Goal: Task Accomplishment & Management: Use online tool/utility

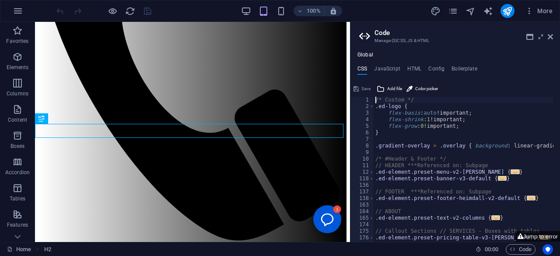
scroll to position [244, 0]
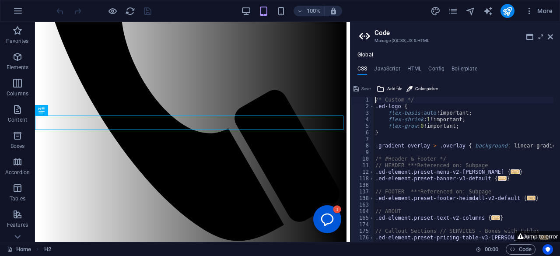
click at [553, 39] on aside "Code Manage (S)CSS, JS & HTML Global CSS JavaScript HTML Config Boilerplate /* …" at bounding box center [455, 132] width 210 height 220
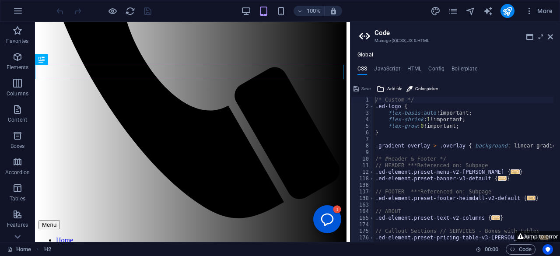
scroll to position [268, 0]
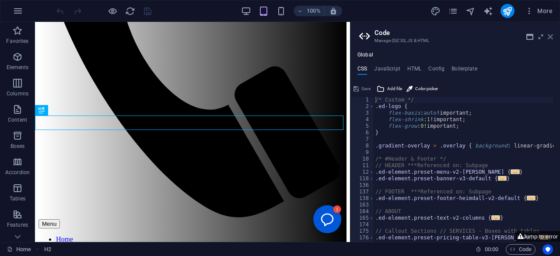
click at [548, 36] on icon at bounding box center [550, 36] width 5 height 7
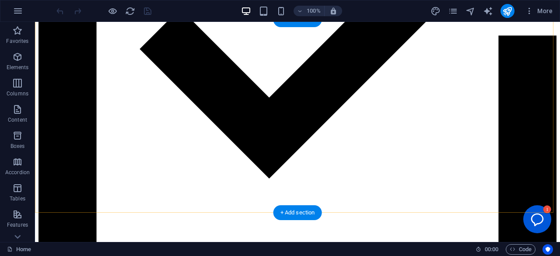
scroll to position [2562, 0]
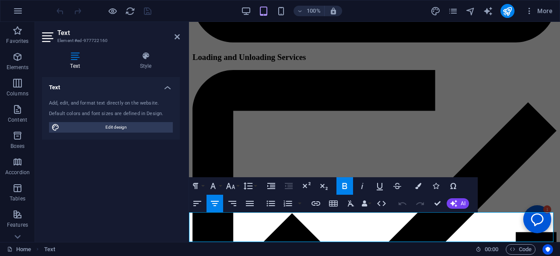
scroll to position [2808, 0]
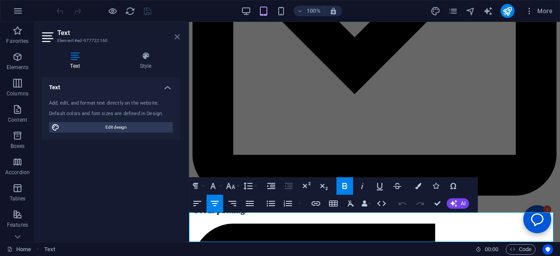
click at [177, 37] on icon at bounding box center [177, 36] width 5 height 7
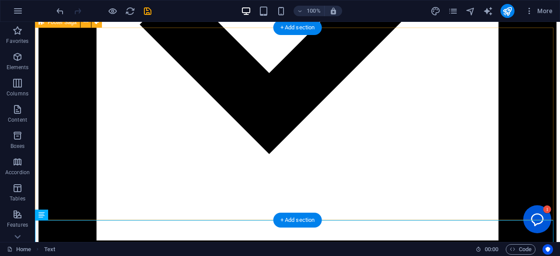
scroll to position [2523, 0]
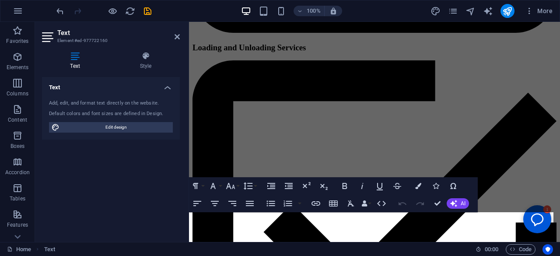
scroll to position [2753, 0]
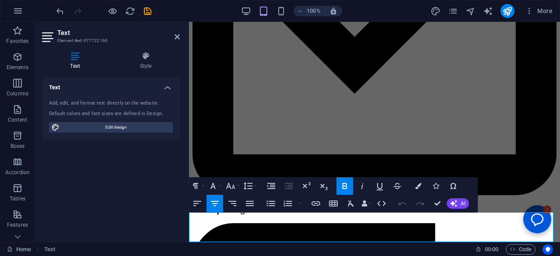
drag, startPoint x: 380, startPoint y: 223, endPoint x: 307, endPoint y: 161, distance: 95.5
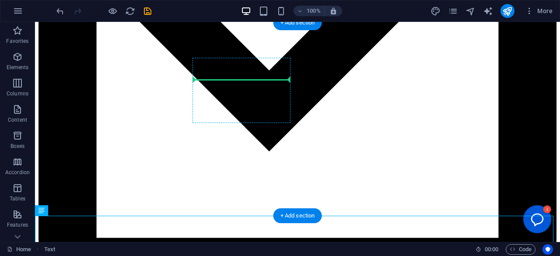
scroll to position [2559, 0]
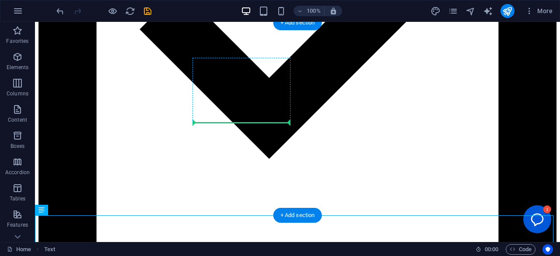
drag, startPoint x: 217, startPoint y: 230, endPoint x: 246, endPoint y: 112, distance: 122.1
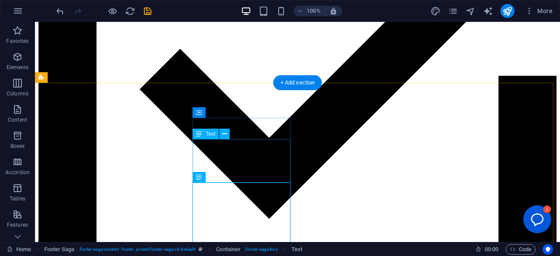
scroll to position [2468, 0]
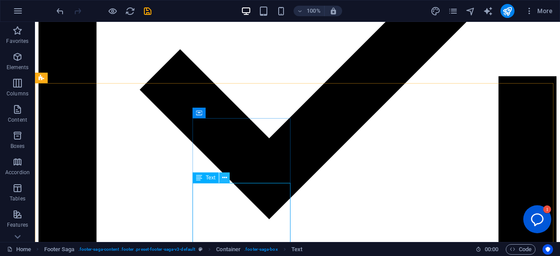
click at [225, 179] on icon at bounding box center [224, 177] width 5 height 9
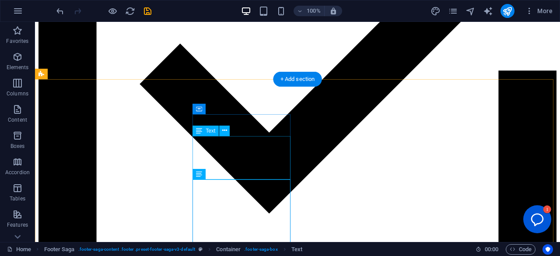
scroll to position [2499, 0]
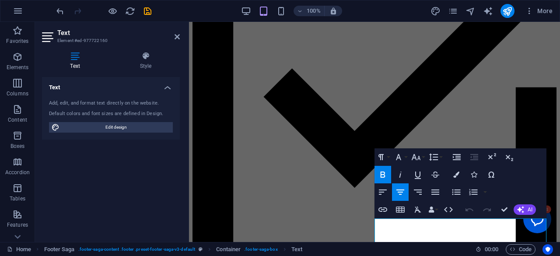
scroll to position [2713, 0]
click at [60, 12] on icon "undo" at bounding box center [60, 11] width 10 height 10
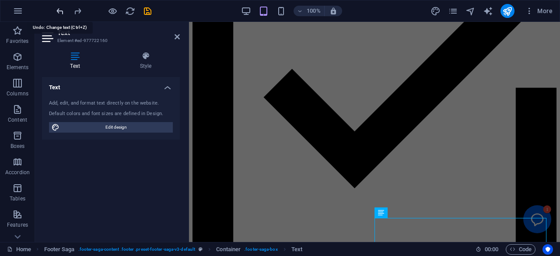
scroll to position [2753, 0]
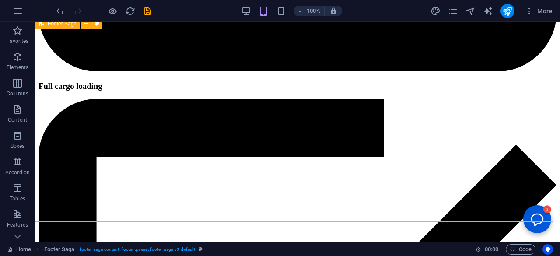
scroll to position [2524, 0]
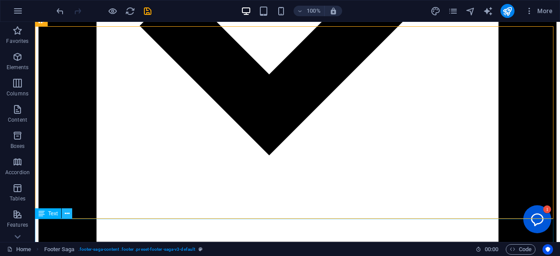
click at [67, 214] on icon at bounding box center [67, 213] width 5 height 9
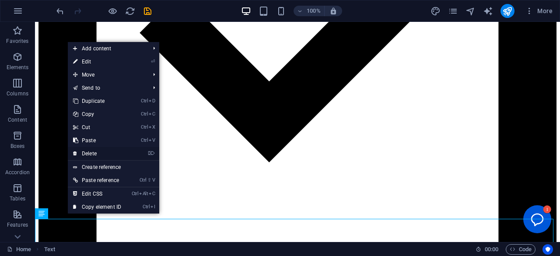
click at [87, 152] on link "⌦ Delete" at bounding box center [97, 153] width 59 height 13
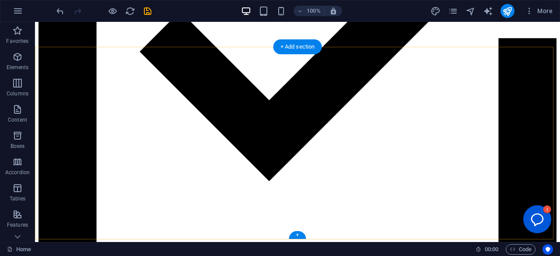
scroll to position [2532, 0]
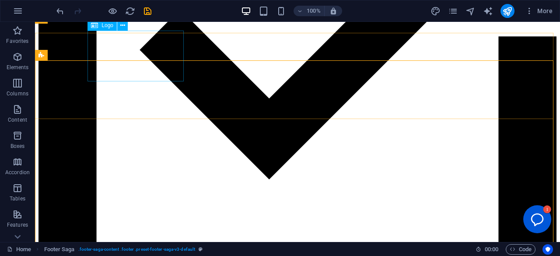
scroll to position [2501, 0]
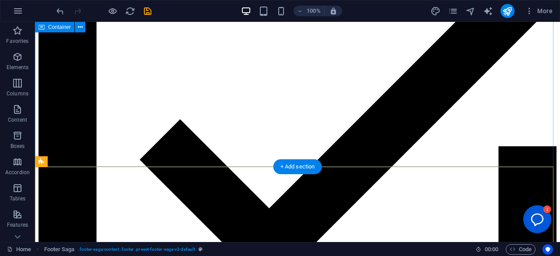
scroll to position [2384, 0]
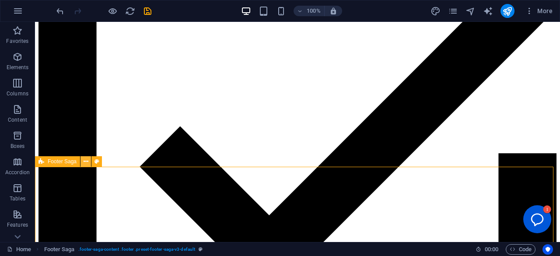
click at [85, 160] on icon at bounding box center [86, 161] width 5 height 9
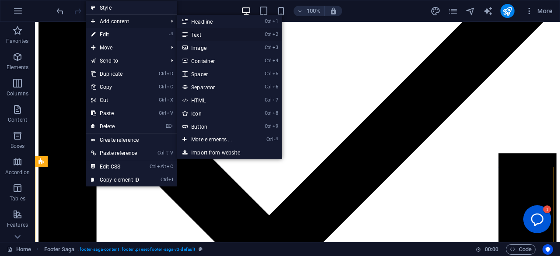
click at [207, 33] on link "Ctrl 2 Text" at bounding box center [213, 34] width 72 height 13
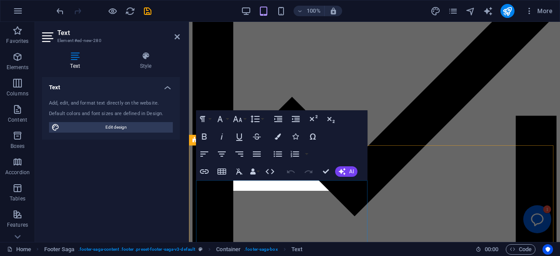
scroll to position [2689, 0]
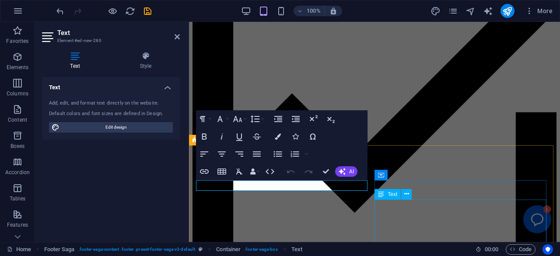
click at [399, 198] on div "Text" at bounding box center [387, 194] width 26 height 10
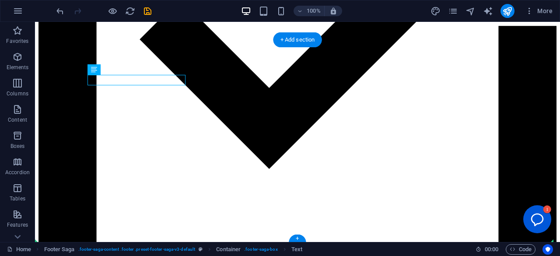
scroll to position [2511, 0]
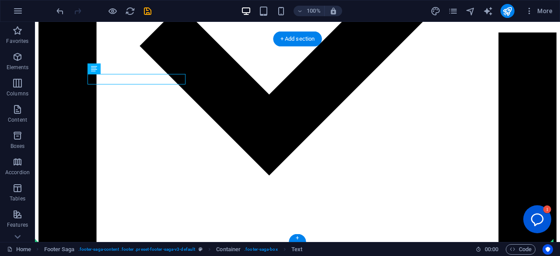
drag, startPoint x: 158, startPoint y: 106, endPoint x: 292, endPoint y: 209, distance: 168.1
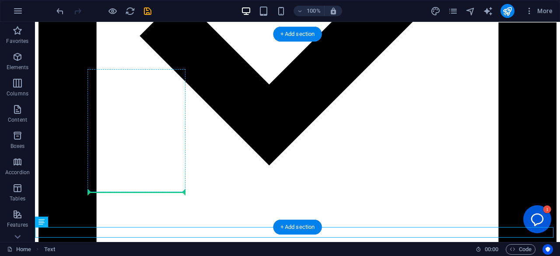
drag, startPoint x: 118, startPoint y: 235, endPoint x: 142, endPoint y: 193, distance: 48.2
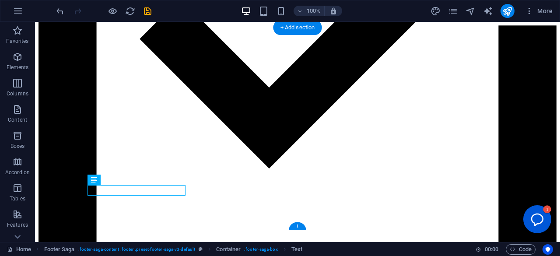
scroll to position [2543, 0]
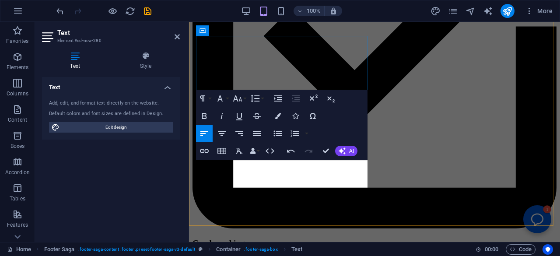
scroll to position [2778, 0]
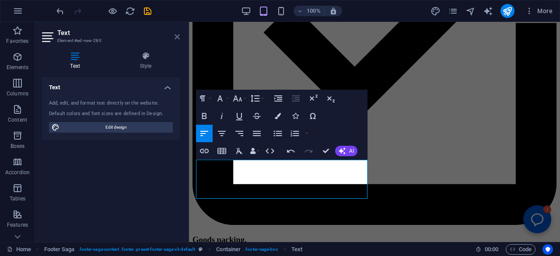
click at [177, 35] on icon at bounding box center [177, 36] width 5 height 7
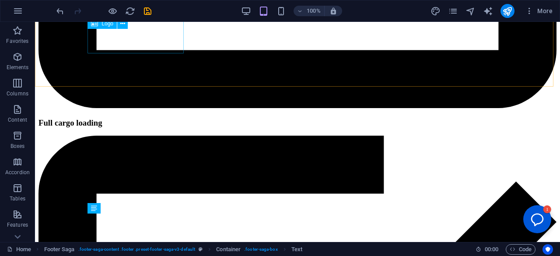
scroll to position [2495, 0]
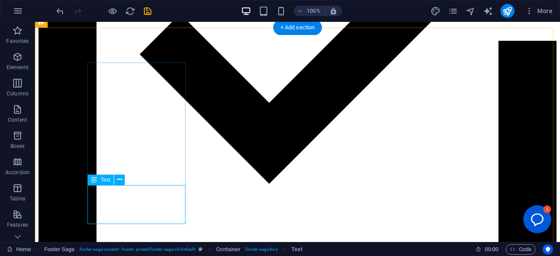
scroll to position [2527, 0]
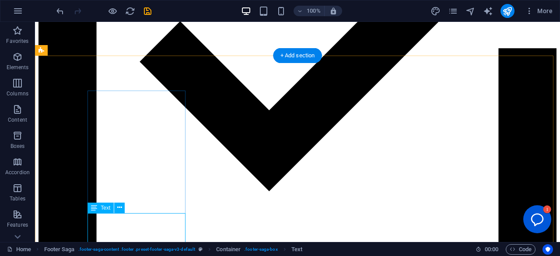
scroll to position [2495, 0]
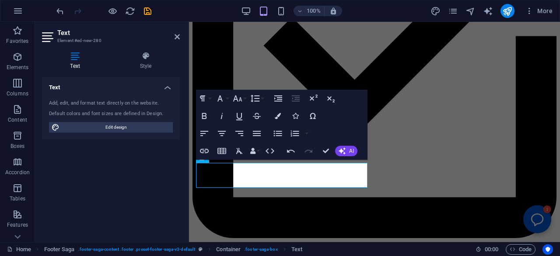
scroll to position [2778, 0]
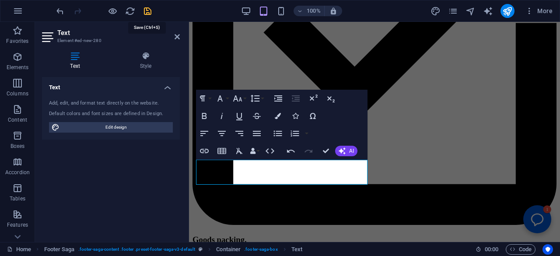
click at [150, 14] on icon "save" at bounding box center [148, 11] width 10 height 10
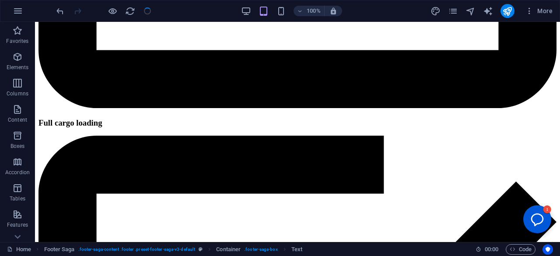
checkbox input "false"
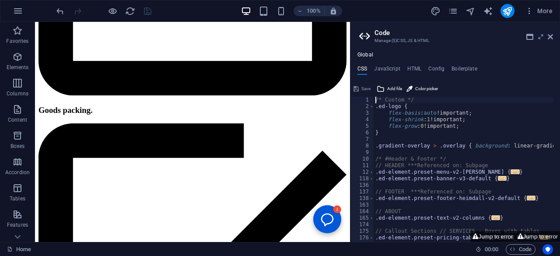
scroll to position [2903, 0]
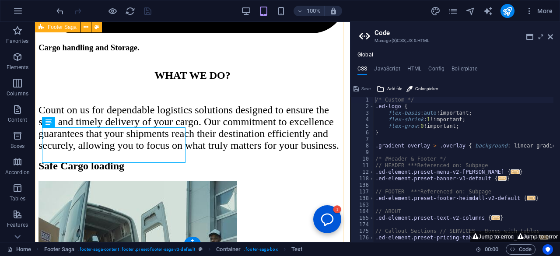
scroll to position [2888, 0]
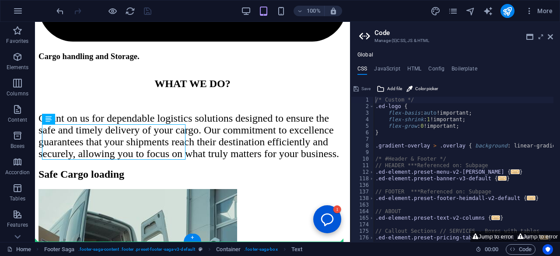
drag, startPoint x: 149, startPoint y: 143, endPoint x: 124, endPoint y: 206, distance: 66.8
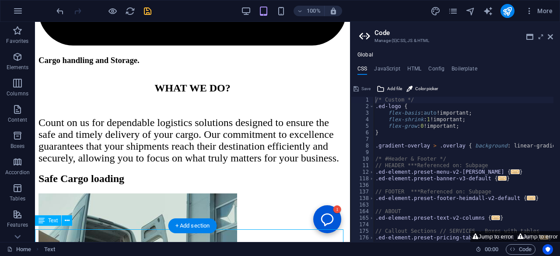
scroll to position [2877, 0]
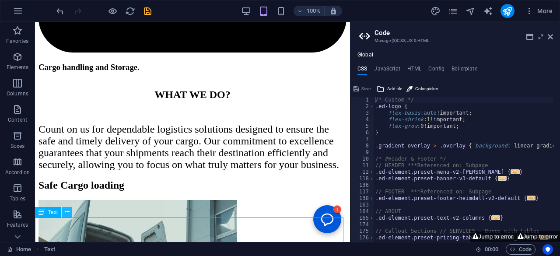
click at [66, 214] on icon at bounding box center [67, 211] width 5 height 9
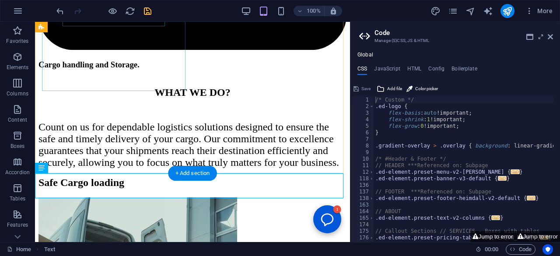
scroll to position [2932, 0]
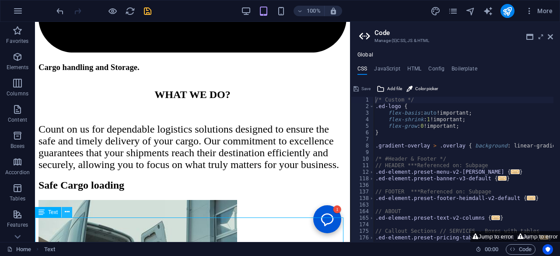
click at [69, 212] on icon at bounding box center [67, 211] width 5 height 9
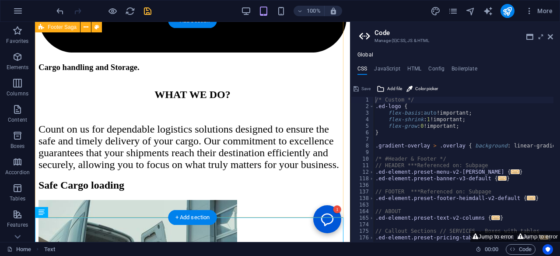
scroll to position [2909, 0]
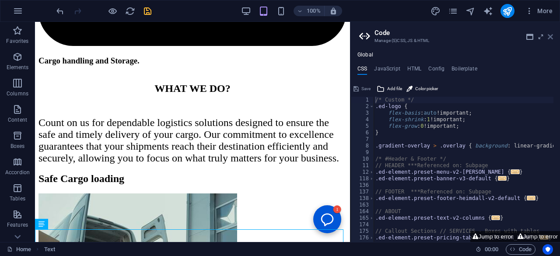
click at [551, 36] on icon at bounding box center [550, 36] width 5 height 7
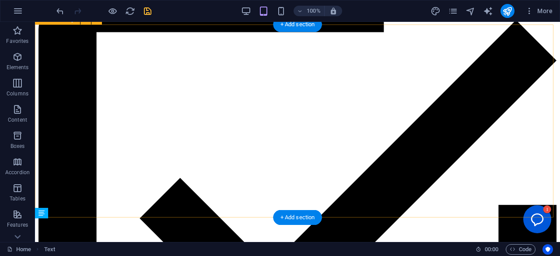
scroll to position [2526, 0]
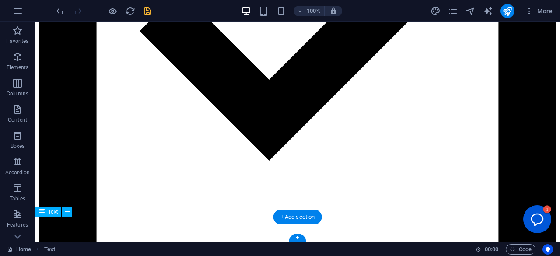
click at [66, 212] on icon at bounding box center [67, 211] width 5 height 9
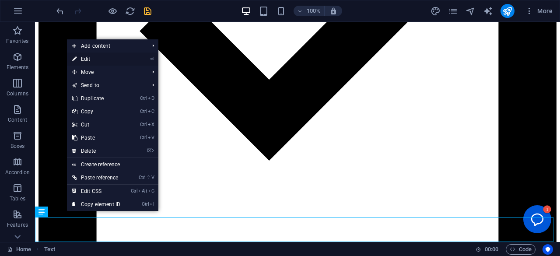
click at [77, 56] on link "⏎ Edit" at bounding box center [96, 58] width 59 height 13
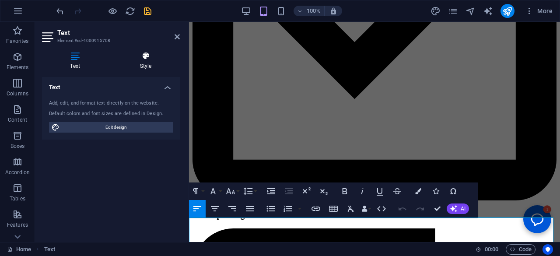
click at [144, 65] on h4 "Style" at bounding box center [146, 61] width 68 height 18
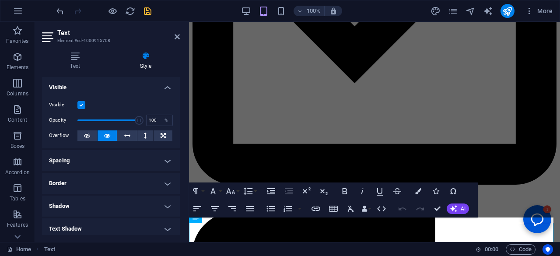
scroll to position [2747, 0]
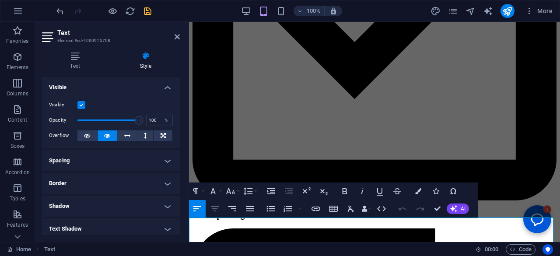
click at [215, 208] on icon "button" at bounding box center [214, 208] width 10 height 10
click at [143, 66] on h4 "Style" at bounding box center [146, 61] width 68 height 18
click at [71, 65] on h4 "Text" at bounding box center [77, 61] width 70 height 18
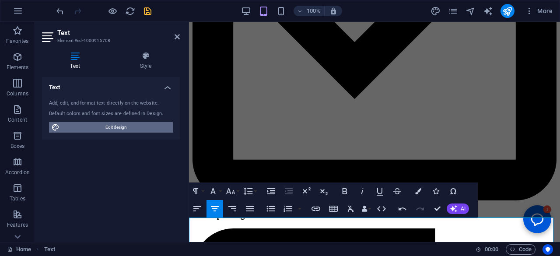
click at [101, 126] on span "Edit design" at bounding box center [116, 127] width 108 height 10
select select "px"
select select "200"
select select "px"
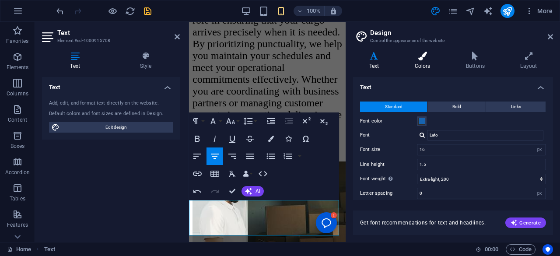
scroll to position [4301, 0]
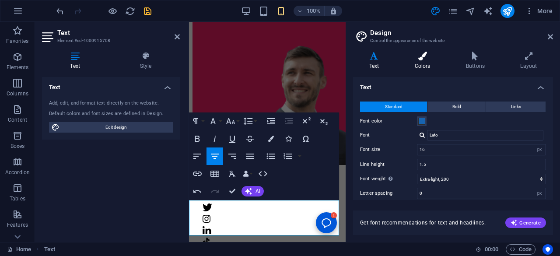
click at [419, 70] on h4 "Colors" at bounding box center [423, 61] width 51 height 18
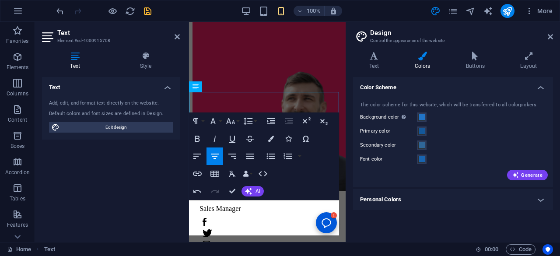
scroll to position [4427, 0]
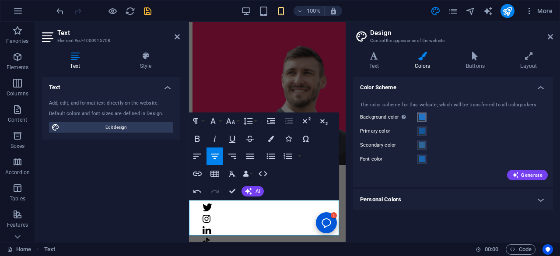
click at [419, 117] on span at bounding box center [421, 117] width 7 height 7
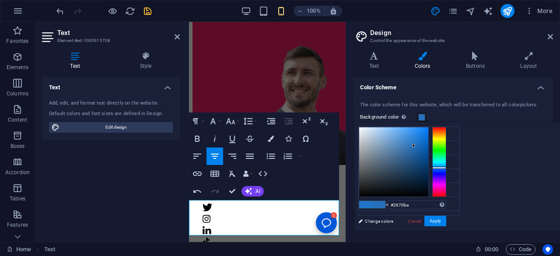
click at [428, 145] on div at bounding box center [393, 161] width 69 height 69
type input "#2162a2"
click at [428, 152] on div at bounding box center [393, 161] width 69 height 69
click at [415, 152] on div at bounding box center [413, 151] width 3 height 3
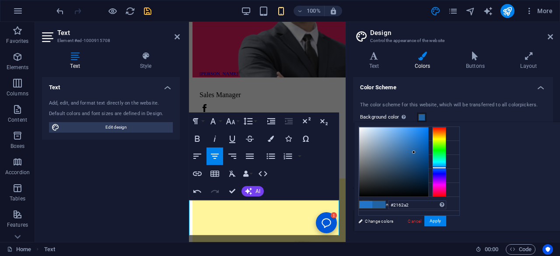
scroll to position [4301, 0]
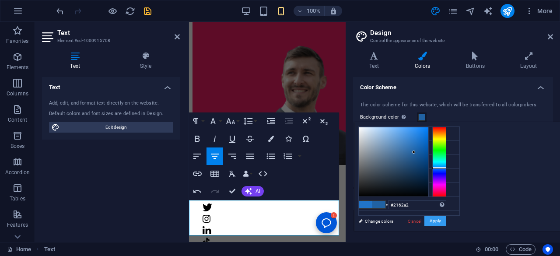
click at [446, 221] on button "Apply" at bounding box center [435, 221] width 22 height 10
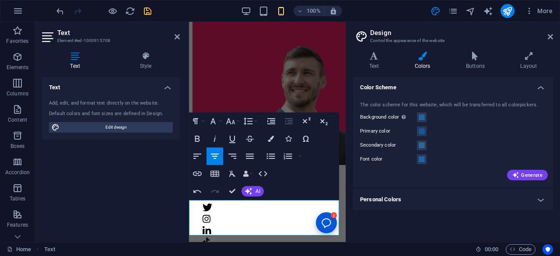
scroll to position [4294, 0]
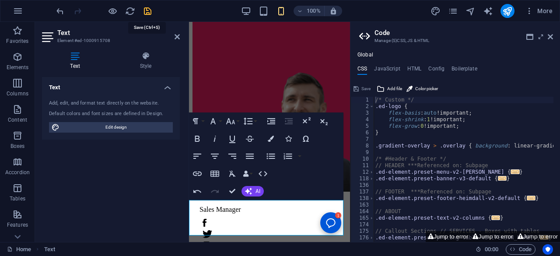
click at [150, 15] on icon "save" at bounding box center [148, 11] width 10 height 10
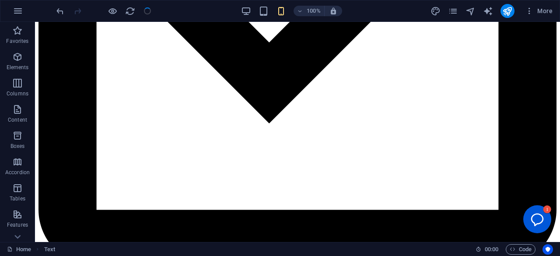
checkbox input "false"
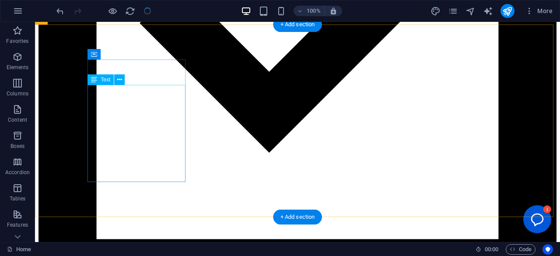
scroll to position [2558, 0]
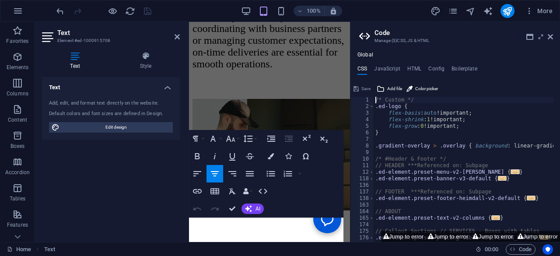
scroll to position [4380, 0]
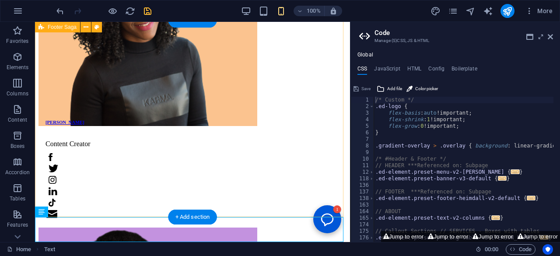
scroll to position [2909, 0]
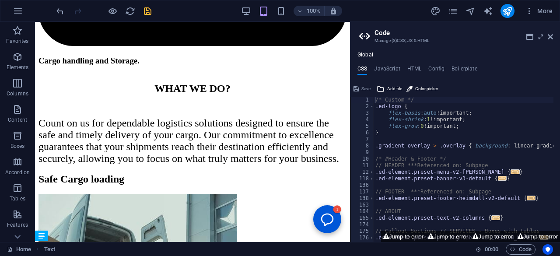
scroll to position [2877, 0]
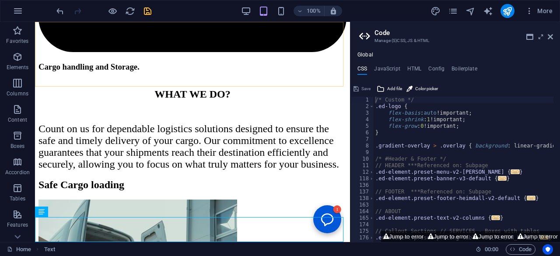
drag, startPoint x: 417, startPoint y: 54, endPoint x: 308, endPoint y: 50, distance: 108.5
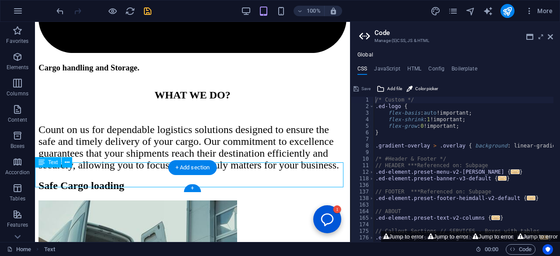
scroll to position [2932, 0]
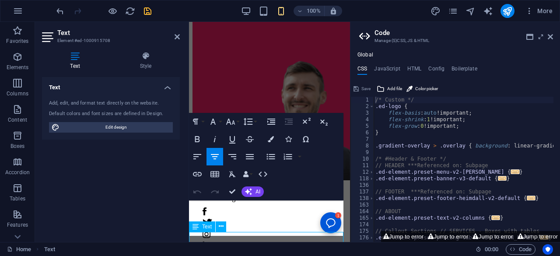
scroll to position [4294, 0]
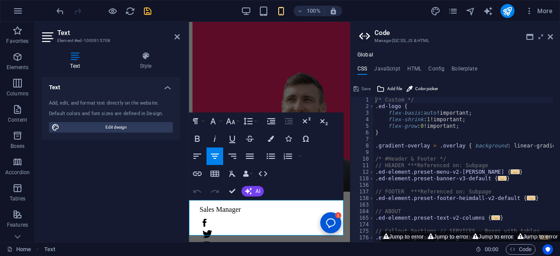
click at [549, 31] on h2 "Code" at bounding box center [463, 33] width 178 height 8
click at [549, 38] on icon at bounding box center [550, 36] width 5 height 7
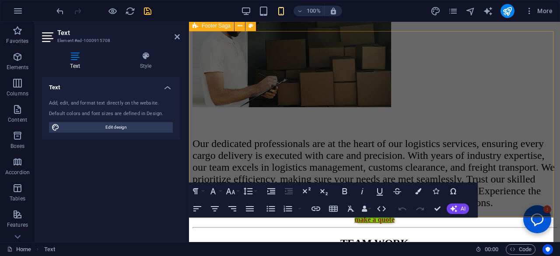
scroll to position [2747, 0]
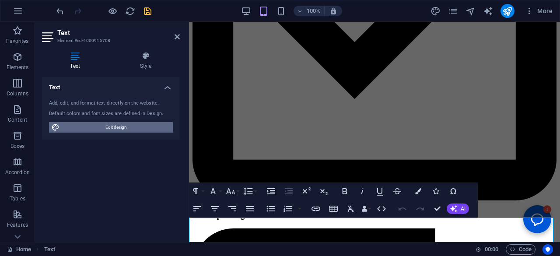
click at [124, 129] on span "Edit design" at bounding box center [116, 127] width 108 height 10
select select "px"
select select "200"
select select "px"
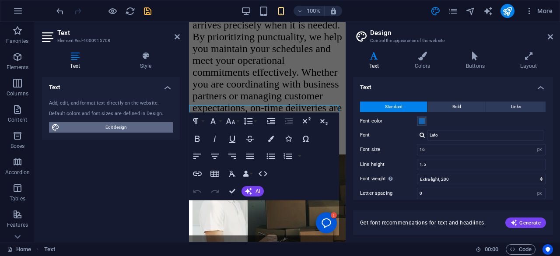
scroll to position [4301, 0]
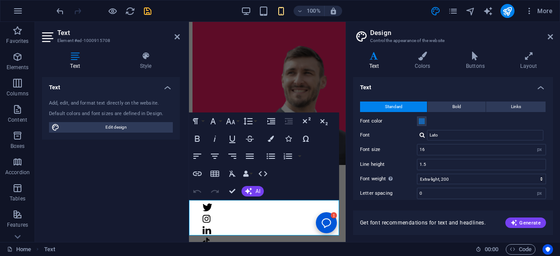
click at [421, 66] on h4 "Colors" at bounding box center [423, 61] width 51 height 18
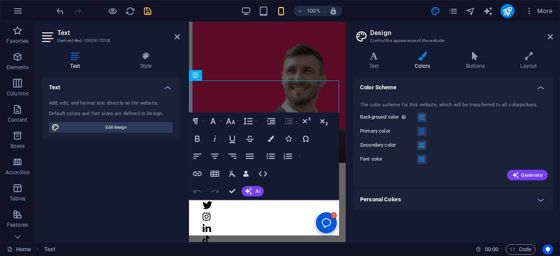
scroll to position [4427, 0]
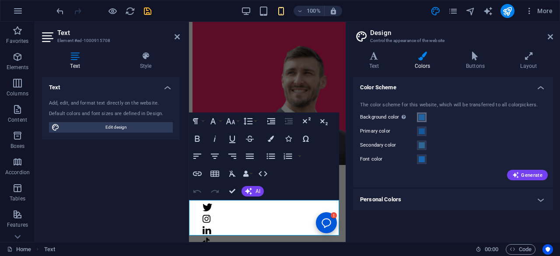
click at [419, 114] on span at bounding box center [421, 117] width 7 height 7
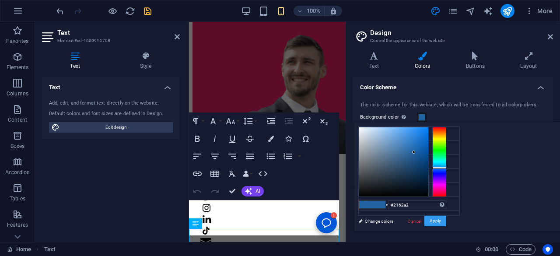
scroll to position [4301, 0]
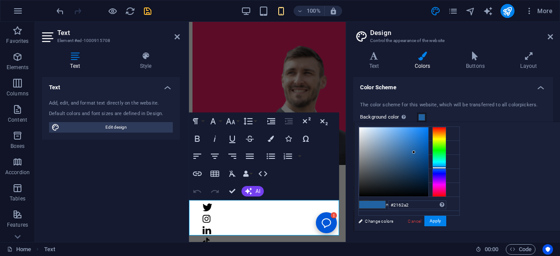
click at [421, 116] on span at bounding box center [421, 117] width 7 height 7
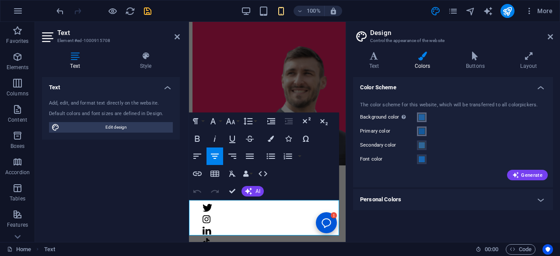
scroll to position [4427, 0]
click at [419, 133] on span at bounding box center [421, 131] width 7 height 7
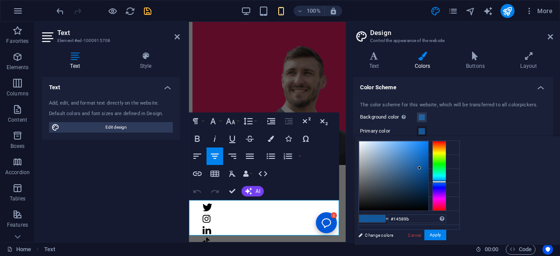
scroll to position [4397, 0]
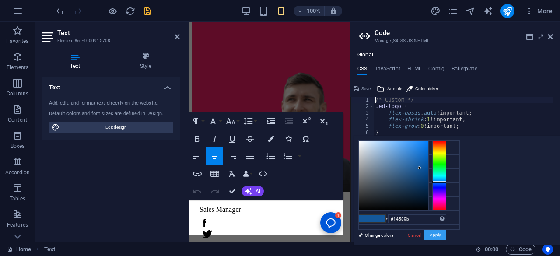
click at [446, 237] on button "Apply" at bounding box center [435, 235] width 22 height 10
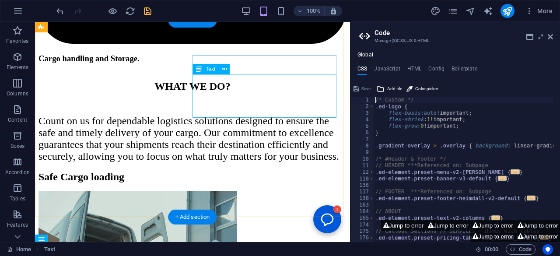
scroll to position [2877, 0]
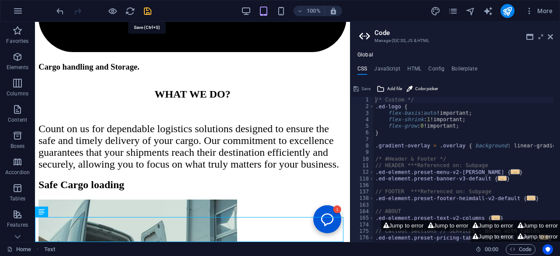
click at [150, 14] on icon "save" at bounding box center [148, 11] width 10 height 10
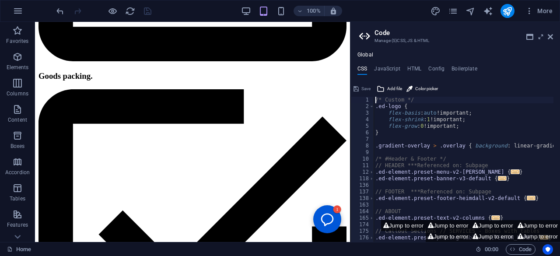
scroll to position [2875, 0]
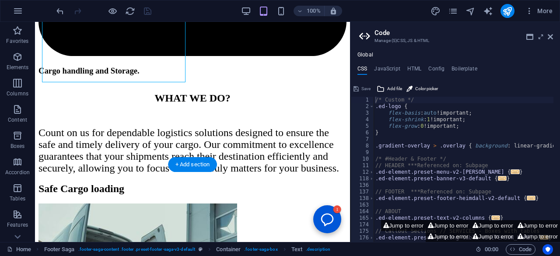
scroll to position [2930, 0]
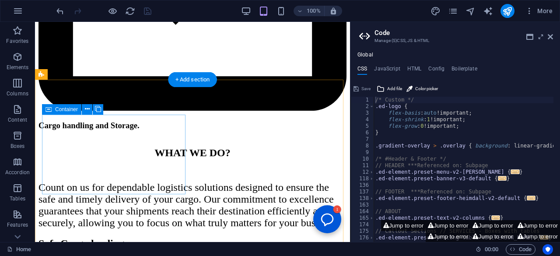
scroll to position [2850, 0]
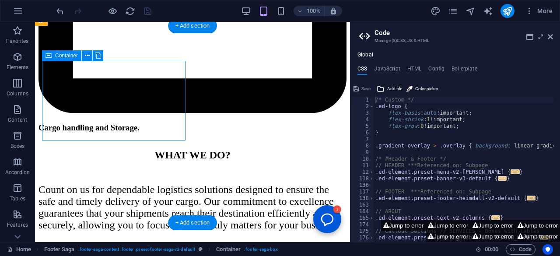
scroll to position [2873, 0]
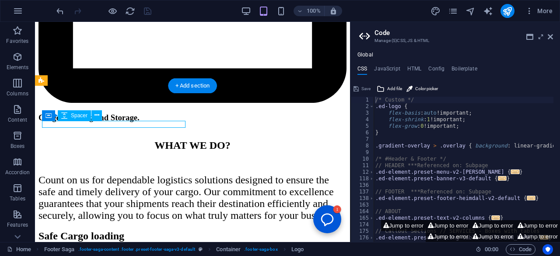
scroll to position [2850, 0]
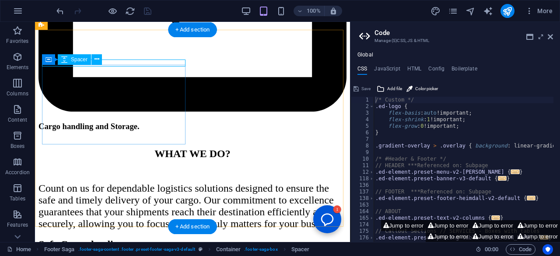
scroll to position [2873, 0]
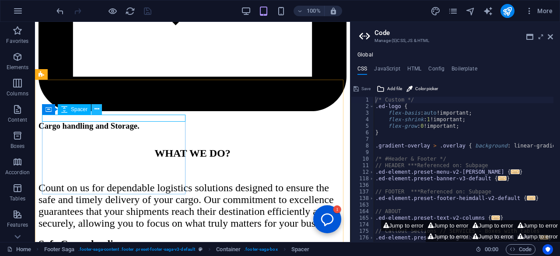
click at [98, 111] on icon at bounding box center [96, 109] width 5 height 9
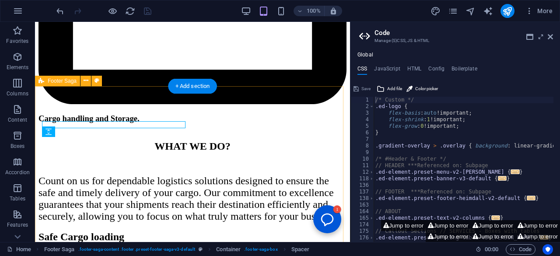
scroll to position [2850, 0]
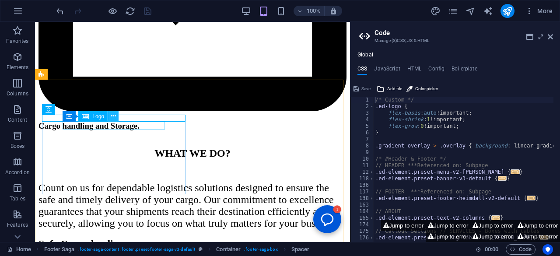
click at [114, 117] on icon at bounding box center [113, 116] width 5 height 9
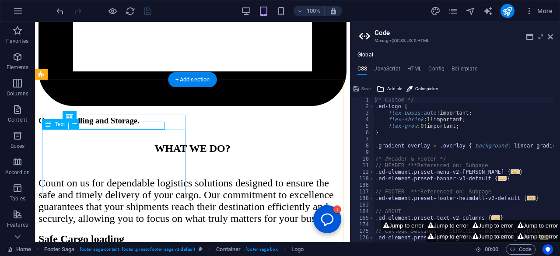
scroll to position [2818, 0]
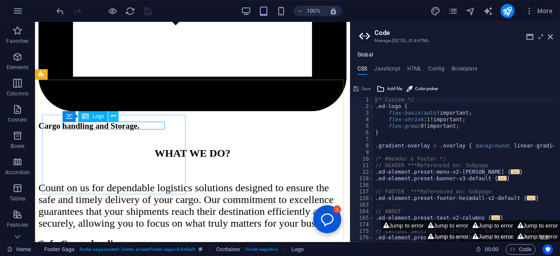
click at [116, 114] on button at bounding box center [113, 116] width 10 height 10
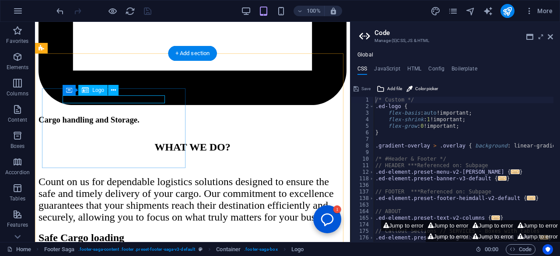
scroll to position [2873, 0]
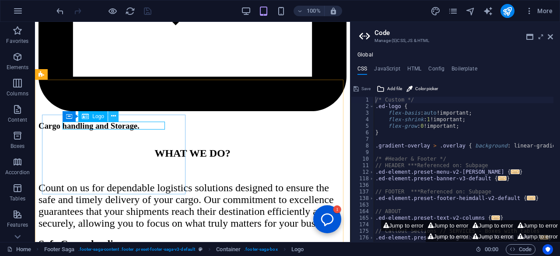
click at [113, 115] on icon at bounding box center [113, 116] width 5 height 9
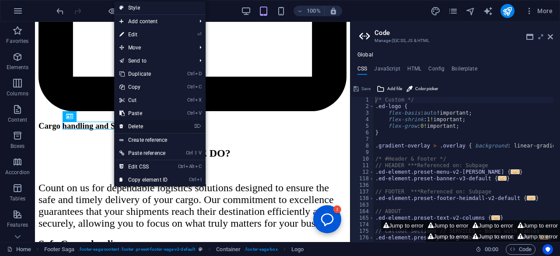
click at [129, 123] on link "⌦ Delete" at bounding box center [143, 126] width 59 height 13
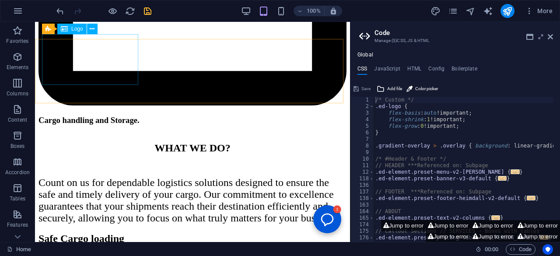
scroll to position [2818, 0]
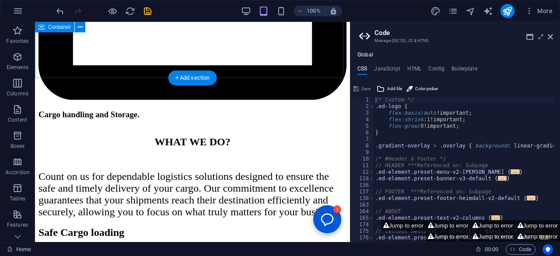
scroll to position [2884, 0]
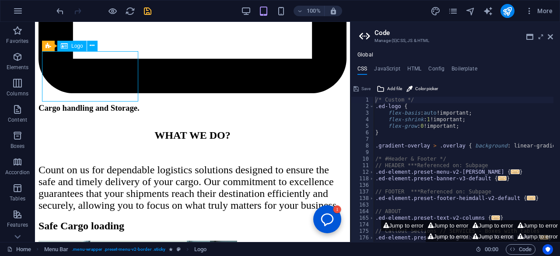
scroll to position [2861, 0]
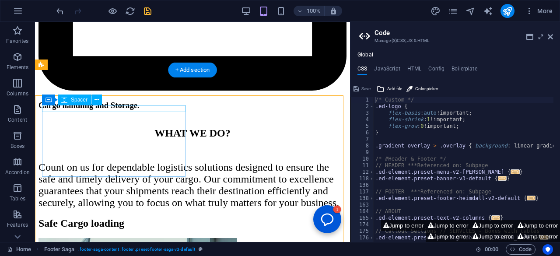
scroll to position [2829, 0]
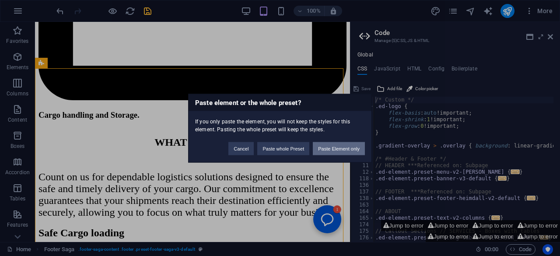
click at [328, 149] on button "Paste Element only" at bounding box center [339, 148] width 52 height 13
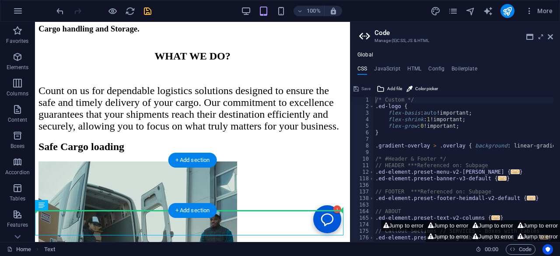
scroll to position [2975, 0]
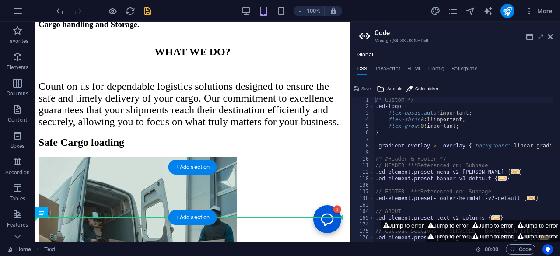
drag, startPoint x: 134, startPoint y: 225, endPoint x: 149, endPoint y: 205, distance: 25.4
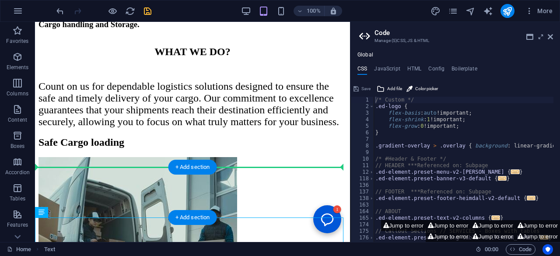
drag, startPoint x: 135, startPoint y: 226, endPoint x: 139, endPoint y: 183, distance: 42.6
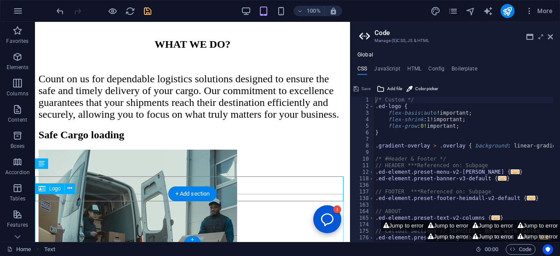
scroll to position [2920, 0]
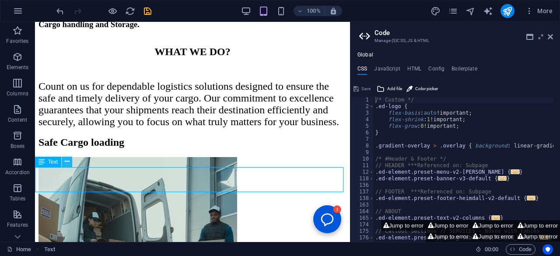
click at [67, 163] on icon at bounding box center [67, 161] width 5 height 9
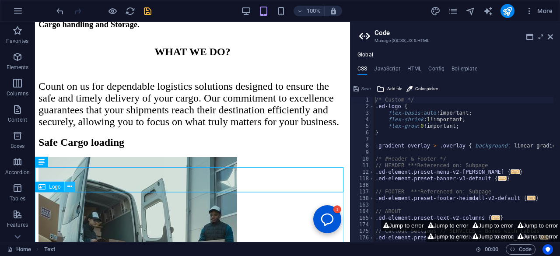
click at [68, 189] on icon at bounding box center [69, 186] width 5 height 9
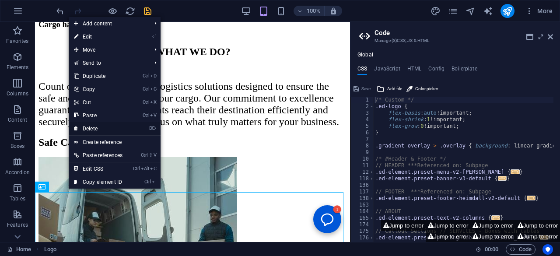
click at [92, 129] on link "⌦ Delete" at bounding box center [98, 128] width 59 height 13
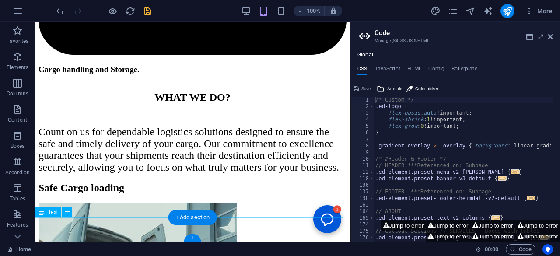
scroll to position [2869, 0]
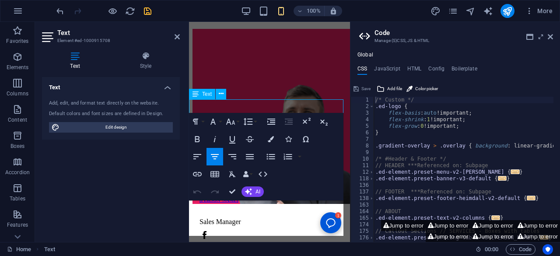
scroll to position [4390, 0]
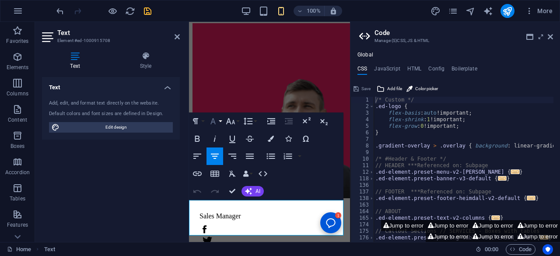
click at [210, 128] on button "Font Family" at bounding box center [214, 120] width 17 height 17
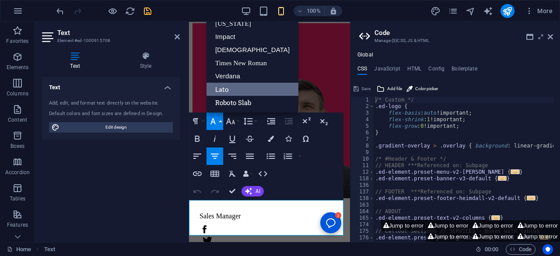
scroll to position [0, 0]
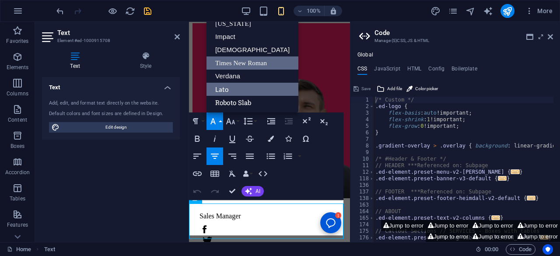
click at [224, 69] on ul "Arial [US_STATE] Impact Tahoma Times New Roman Verdana Lato Roboto Slab" at bounding box center [252, 56] width 92 height 112
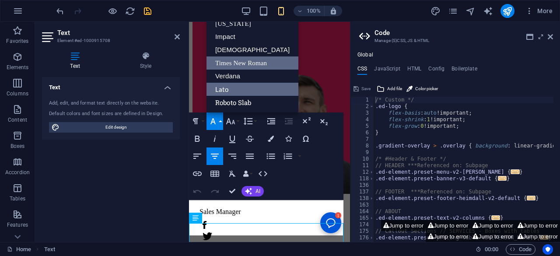
scroll to position [4288, 0]
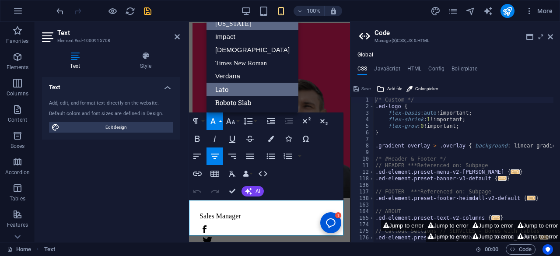
click at [224, 24] on link "[US_STATE]" at bounding box center [252, 23] width 92 height 13
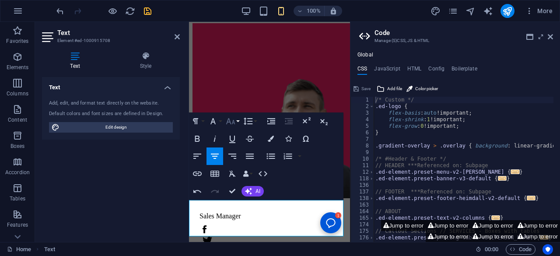
click at [233, 120] on icon "button" at bounding box center [230, 121] width 9 height 6
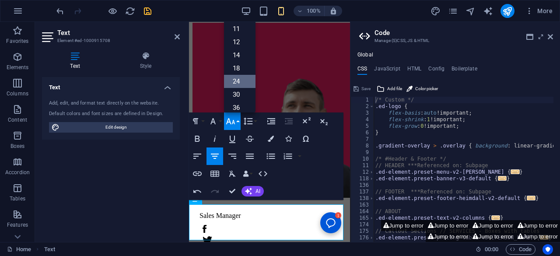
scroll to position [4390, 0]
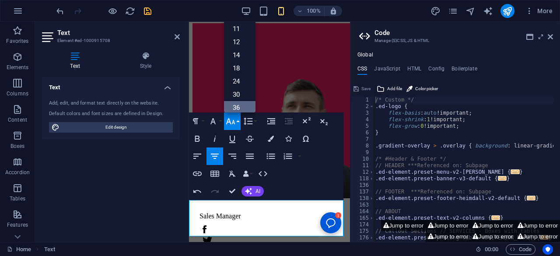
click at [235, 104] on link "36" at bounding box center [239, 107] width 31 height 13
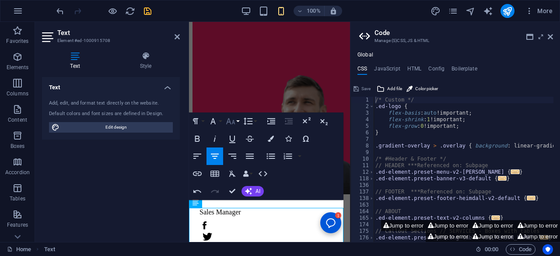
scroll to position [4288, 0]
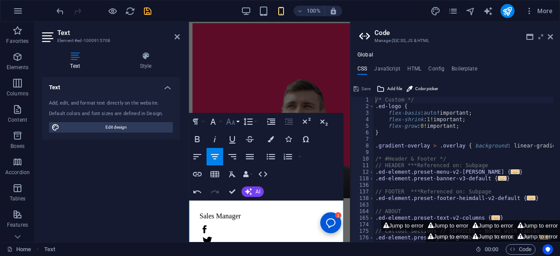
click at [233, 122] on icon "button" at bounding box center [230, 121] width 10 height 10
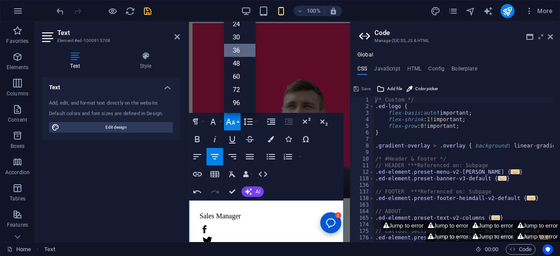
scroll to position [70, 0]
click at [238, 39] on link "30" at bounding box center [239, 37] width 31 height 13
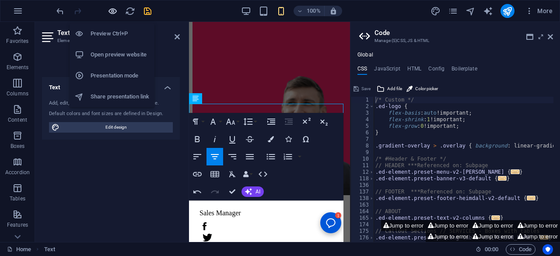
scroll to position [4390, 0]
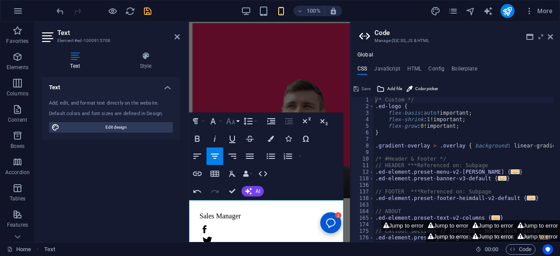
click at [231, 122] on icon "button" at bounding box center [230, 121] width 10 height 10
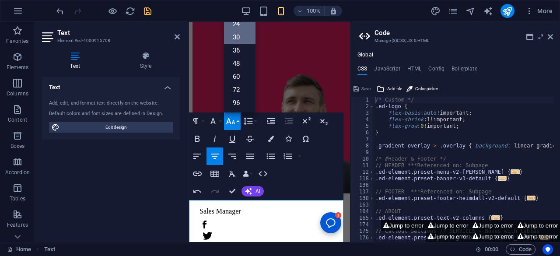
scroll to position [4288, 0]
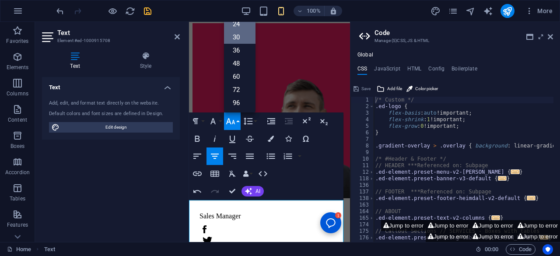
click at [235, 26] on link "24" at bounding box center [239, 23] width 31 height 13
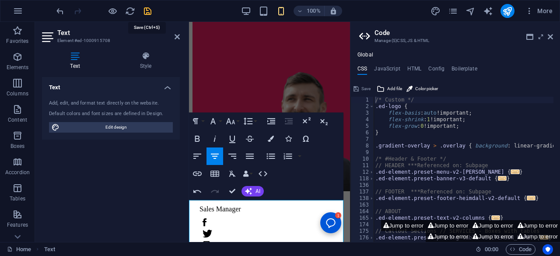
click at [147, 9] on icon "save" at bounding box center [148, 11] width 10 height 10
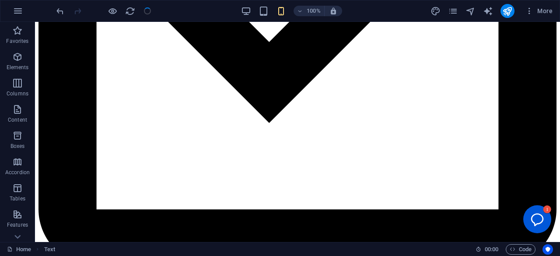
checkbox input "false"
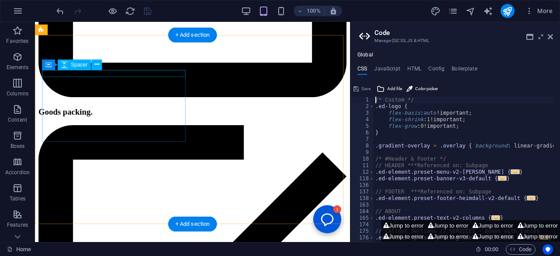
scroll to position [2918, 0]
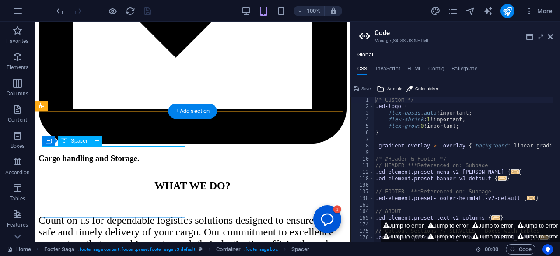
scroll to position [2817, 0]
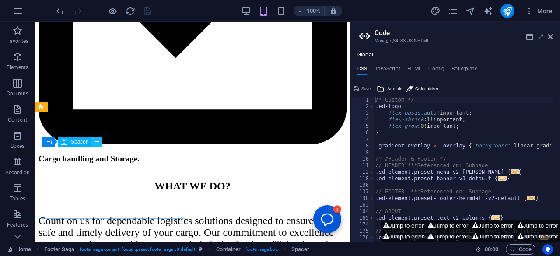
click at [97, 141] on icon at bounding box center [96, 141] width 5 height 9
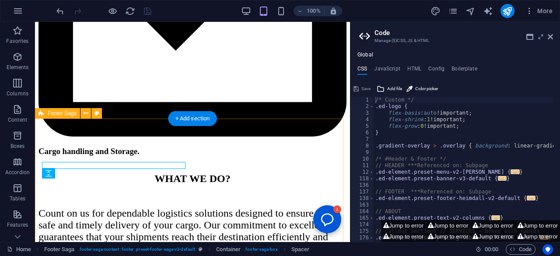
scroll to position [2785, 0]
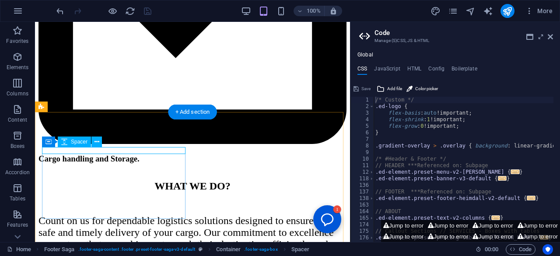
select select "px"
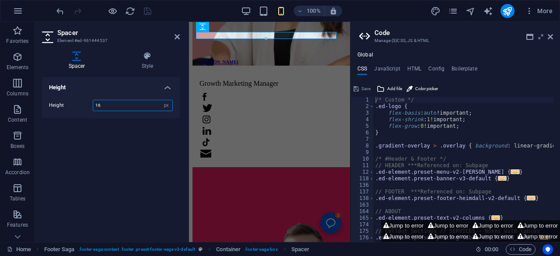
scroll to position [4237, 0]
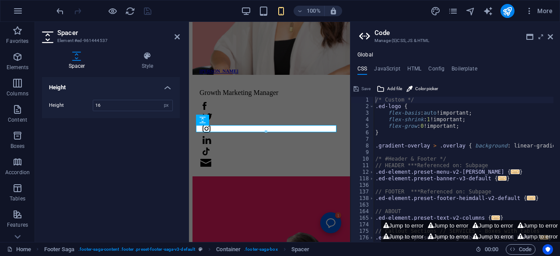
click at [86, 148] on div "Height Height 16 px rem vh vw" at bounding box center [111, 156] width 138 height 158
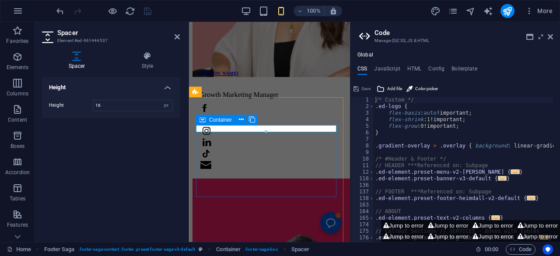
scroll to position [4135, 0]
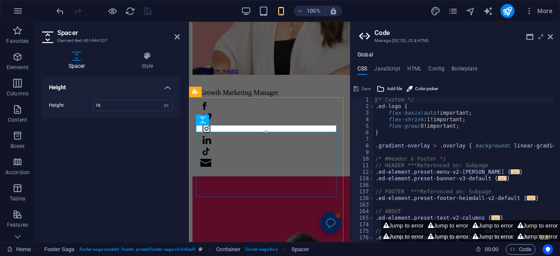
click at [208, 125] on div "Container Spacer" at bounding box center [205, 120] width 19 height 11
click at [208, 125] on div "Container Spacer" at bounding box center [229, 120] width 66 height 11
click at [173, 33] on h2 "Spacer" at bounding box center [118, 33] width 122 height 8
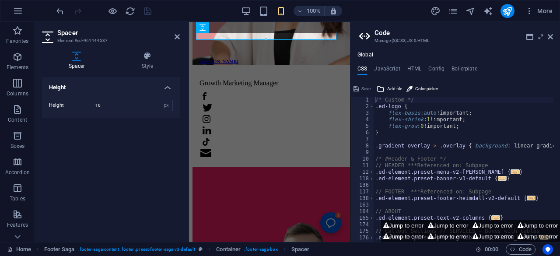
scroll to position [4237, 0]
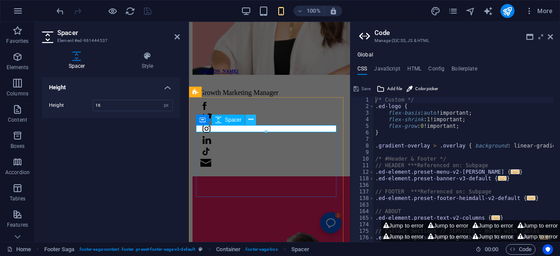
click at [249, 120] on icon at bounding box center [250, 119] width 5 height 9
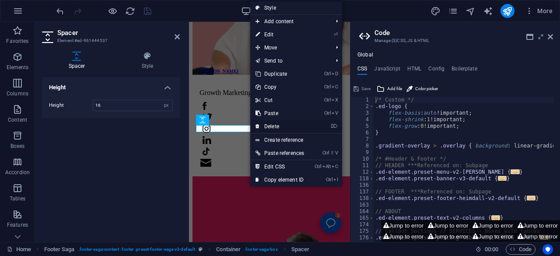
click at [266, 129] on link "⌦ Delete" at bounding box center [279, 126] width 59 height 13
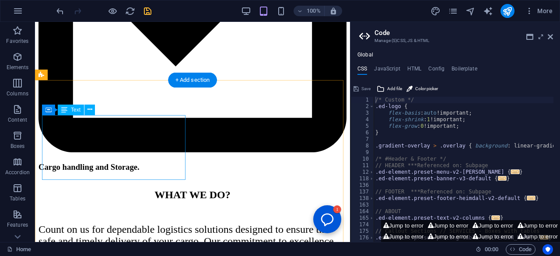
scroll to position [2823, 0]
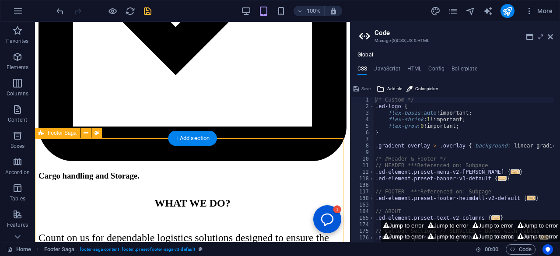
scroll to position [2799, 0]
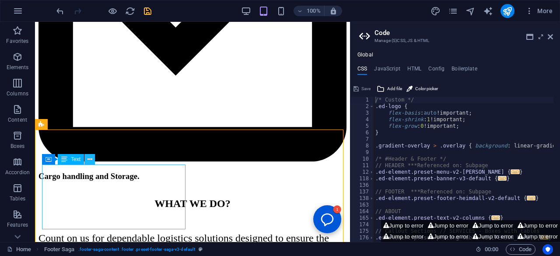
click at [88, 160] on icon at bounding box center [89, 159] width 5 height 9
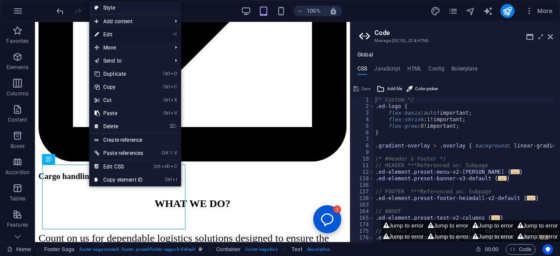
click at [109, 35] on link "⏎ Edit" at bounding box center [118, 34] width 59 height 13
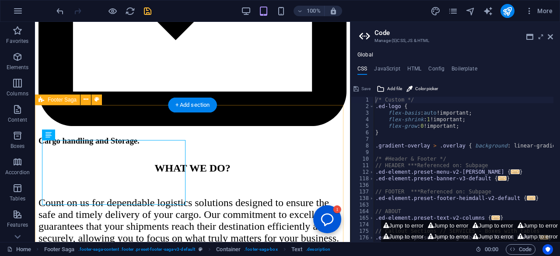
scroll to position [2848, 0]
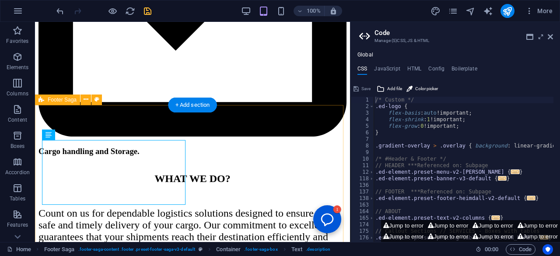
select select "footer"
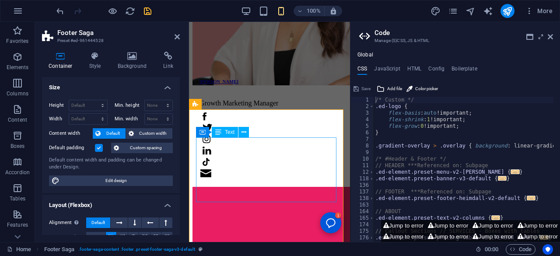
scroll to position [4120, 0]
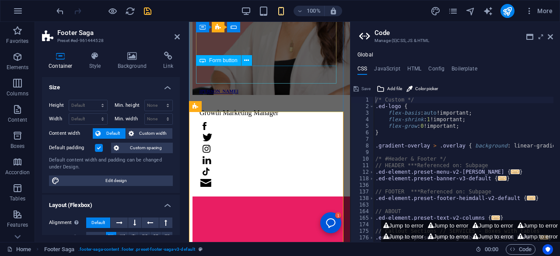
scroll to position [4223, 0]
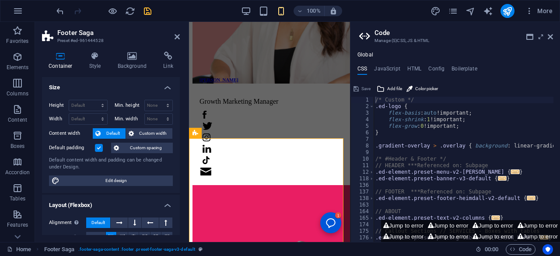
scroll to position [4120, 0]
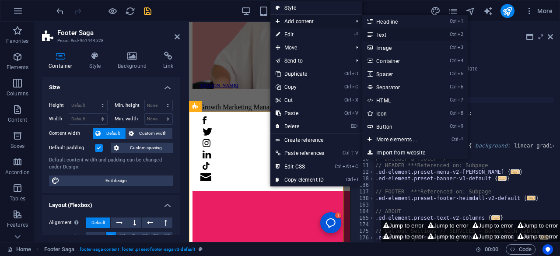
click at [377, 35] on link "Ctrl 2 Text" at bounding box center [398, 34] width 72 height 13
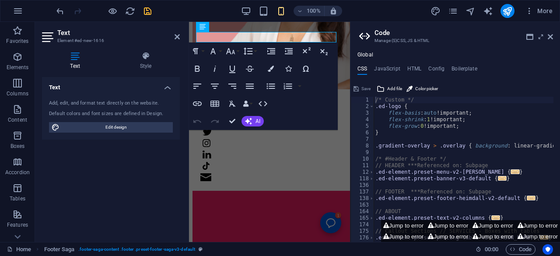
scroll to position [4228, 0]
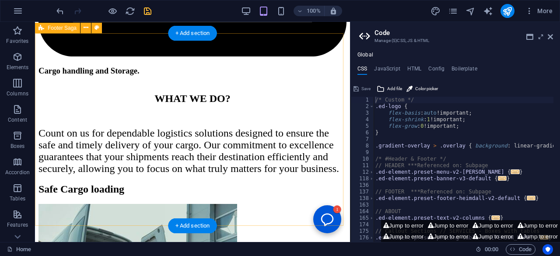
scroll to position [2899, 0]
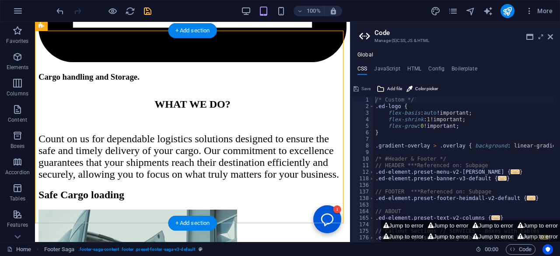
drag, startPoint x: 97, startPoint y: 198, endPoint x: 116, endPoint y: 270, distance: 74.3
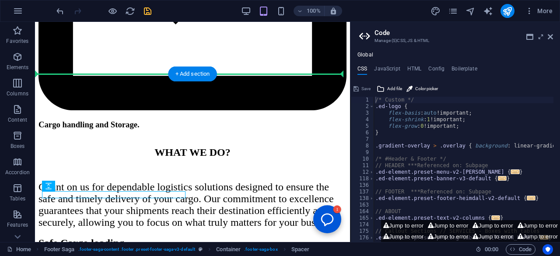
scroll to position [2875, 0]
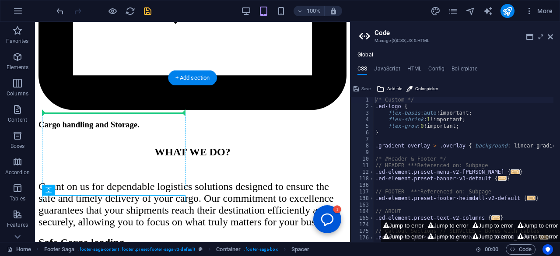
drag, startPoint x: 101, startPoint y: 197, endPoint x: 93, endPoint y: 117, distance: 80.9
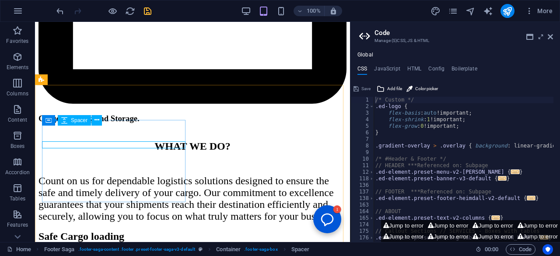
scroll to position [2820, 0]
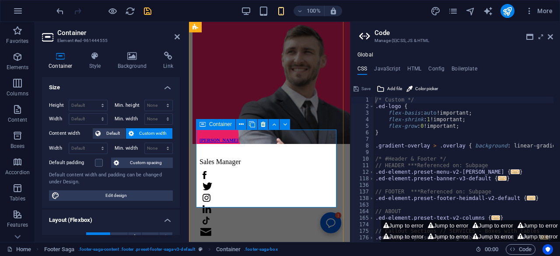
scroll to position [4328, 0]
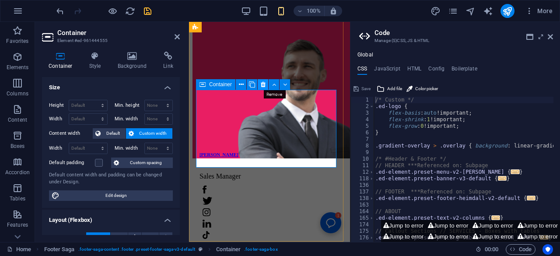
click at [262, 84] on icon at bounding box center [263, 84] width 5 height 9
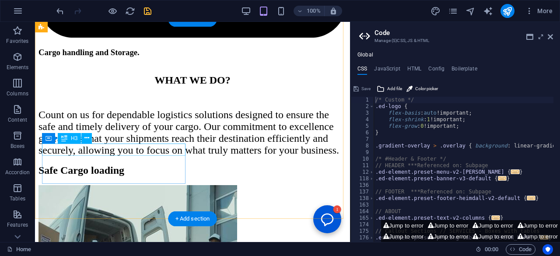
scroll to position [2916, 0]
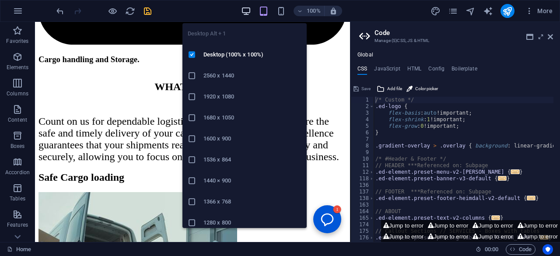
click at [247, 11] on icon "button" at bounding box center [246, 11] width 10 height 10
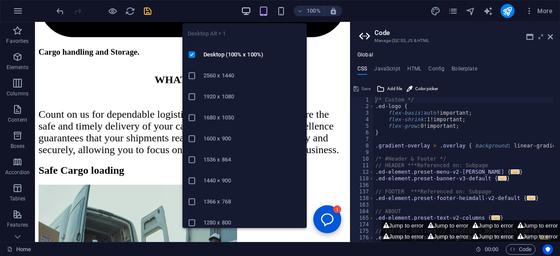
scroll to position [2885, 0]
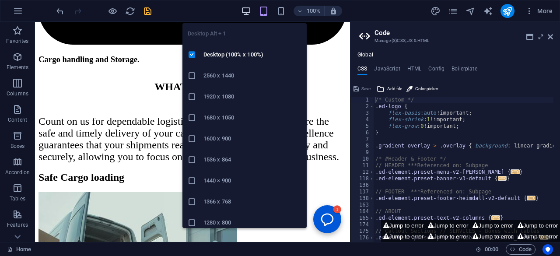
click at [247, 11] on icon "button" at bounding box center [246, 11] width 10 height 10
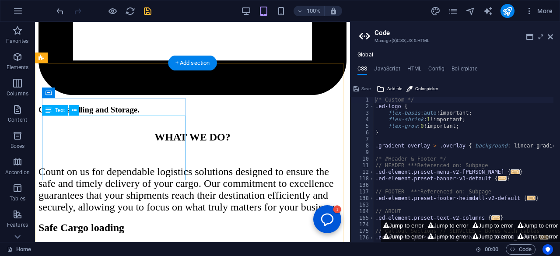
scroll to position [2890, 0]
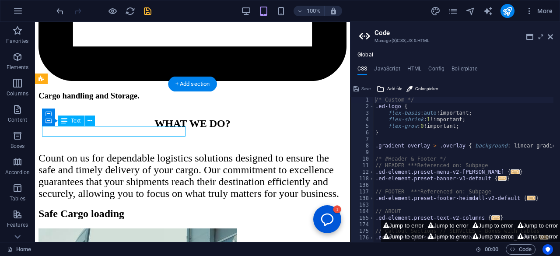
scroll to position [2866, 0]
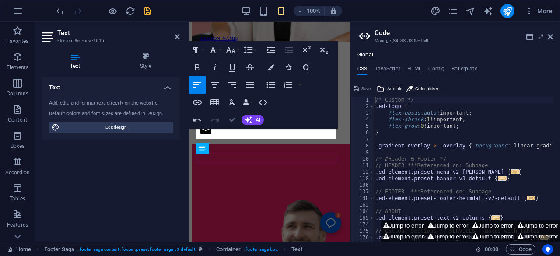
scroll to position [4138, 0]
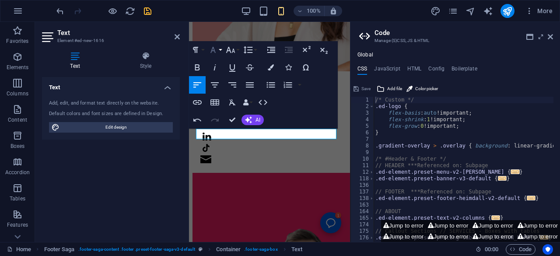
click at [212, 55] on icon "button" at bounding box center [213, 50] width 10 height 10
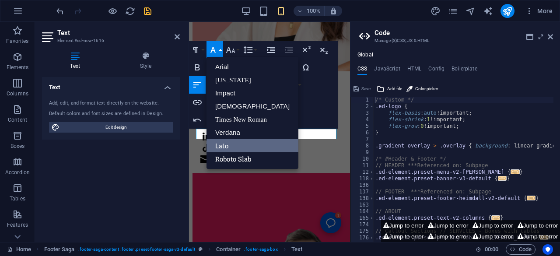
scroll to position [0, 0]
click at [231, 79] on link "[US_STATE]" at bounding box center [252, 79] width 92 height 13
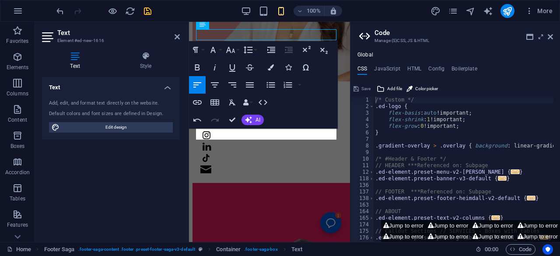
scroll to position [4241, 0]
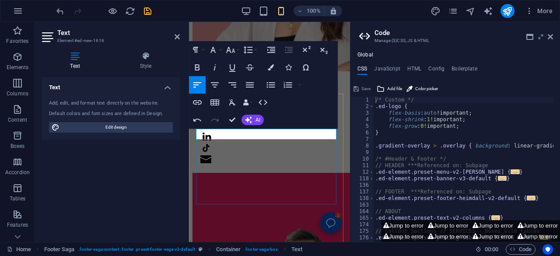
click at [216, 87] on icon "button" at bounding box center [214, 85] width 10 height 10
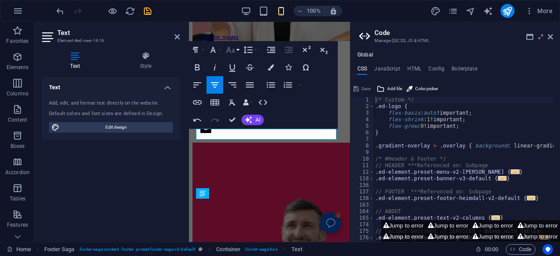
scroll to position [4138, 0]
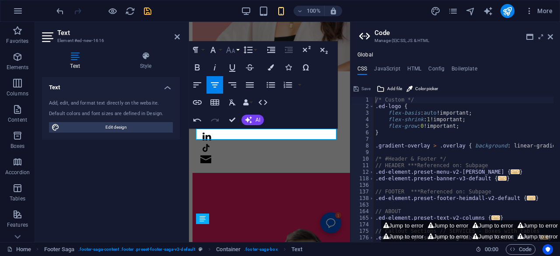
click at [232, 51] on icon "button" at bounding box center [230, 50] width 9 height 6
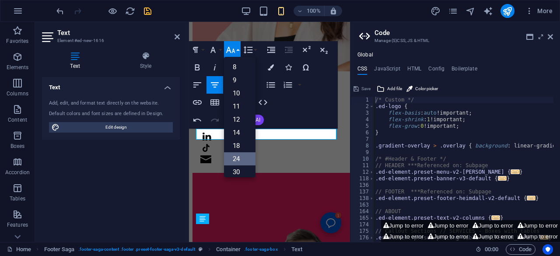
click at [237, 159] on link "24" at bounding box center [239, 158] width 31 height 13
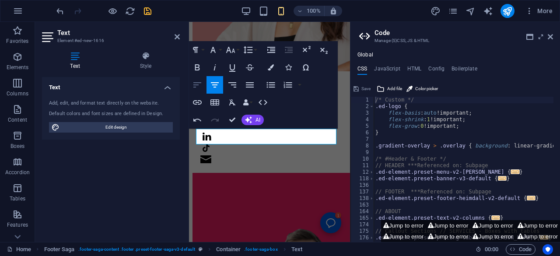
click at [201, 84] on icon "button" at bounding box center [197, 85] width 10 height 10
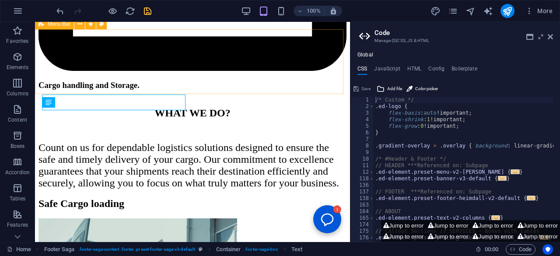
scroll to position [2853, 0]
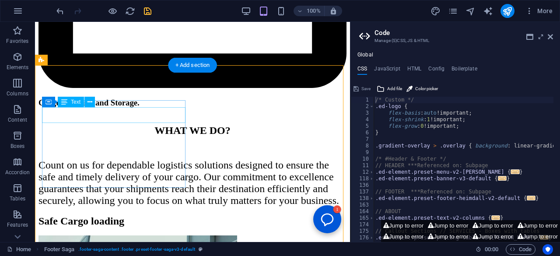
scroll to position [2836, 0]
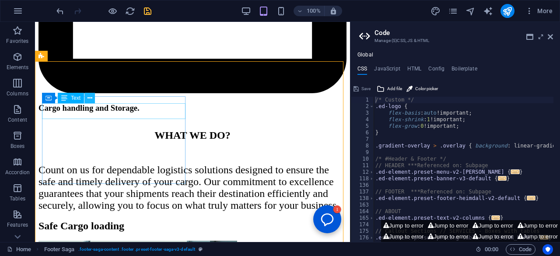
click at [87, 97] on icon at bounding box center [89, 98] width 5 height 9
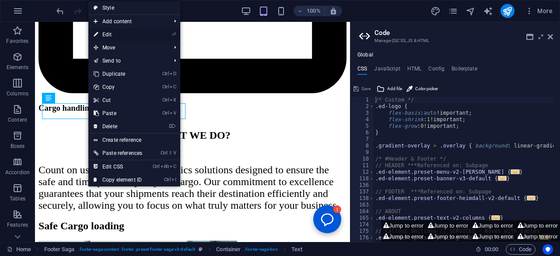
click at [111, 33] on link "⏎ Edit" at bounding box center [117, 34] width 59 height 13
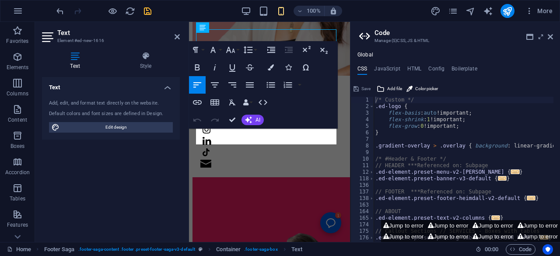
scroll to position [4241, 0]
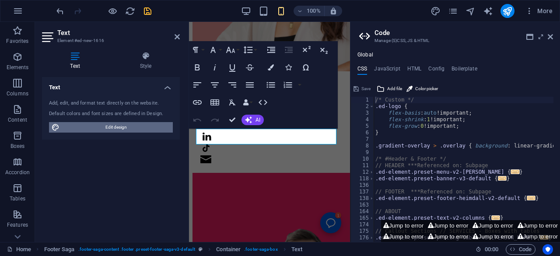
click at [126, 127] on span "Edit design" at bounding box center [116, 127] width 108 height 10
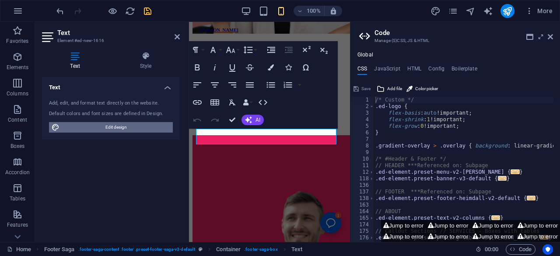
select select "px"
select select "200"
select select "px"
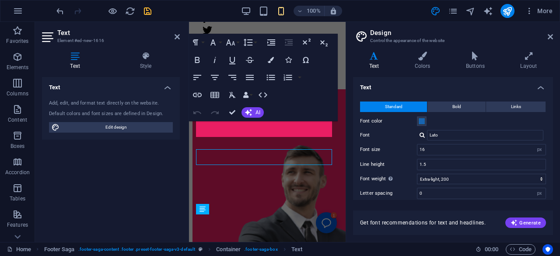
scroll to position [4152, 0]
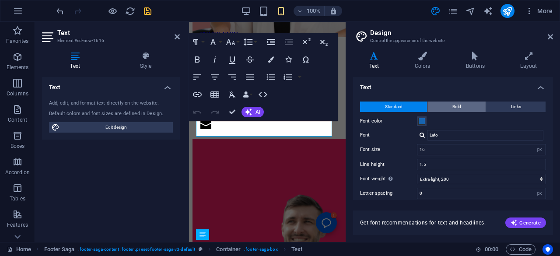
click at [457, 106] on span "Bold" at bounding box center [456, 106] width 9 height 10
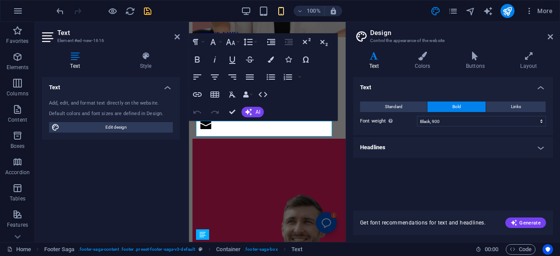
click at [428, 147] on h4 "Headlines" at bounding box center [453, 147] width 200 height 21
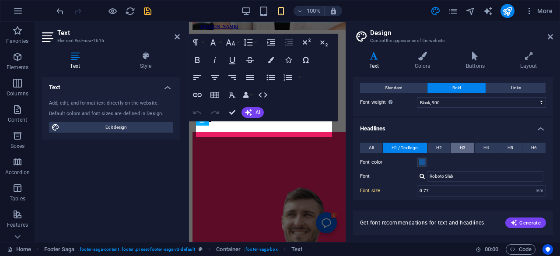
scroll to position [4278, 0]
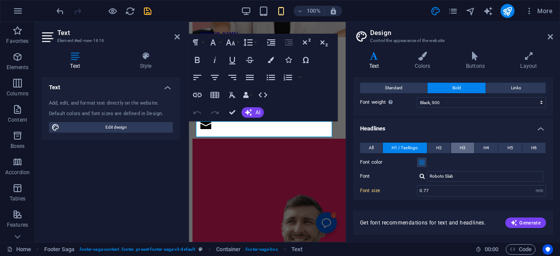
click at [464, 146] on span "H3" at bounding box center [463, 148] width 6 height 10
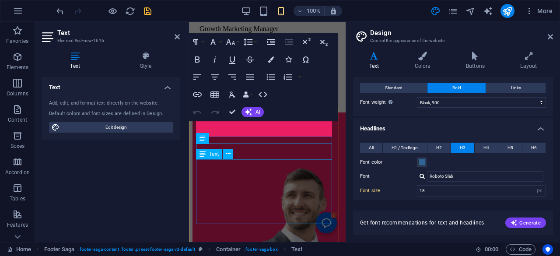
scroll to position [4152, 0]
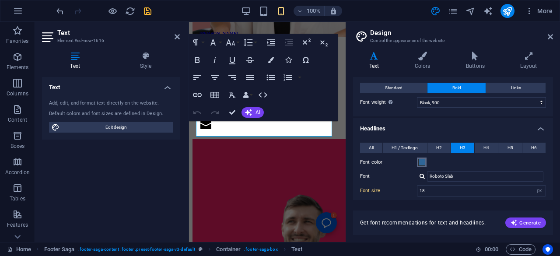
drag, startPoint x: 464, startPoint y: 146, endPoint x: 417, endPoint y: 164, distance: 49.7
click at [417, 164] on div "All H1 / Textlogo H2 H3 H4 H5 H6 Font color Font Roboto Slab Line height 1.2 Fo…" at bounding box center [452, 229] width 203 height 191
click at [464, 147] on span "H3" at bounding box center [463, 148] width 6 height 10
click at [441, 150] on button "H2" at bounding box center [438, 148] width 23 height 10
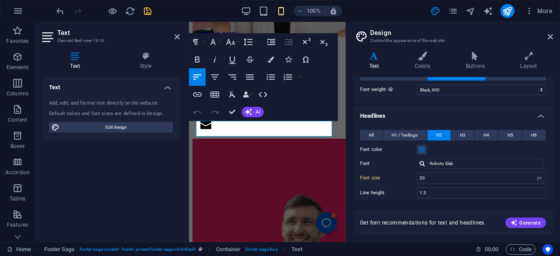
scroll to position [0, 0]
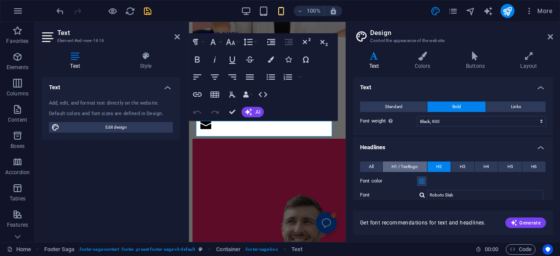
click at [407, 166] on span "H1 / Textlogo" at bounding box center [404, 166] width 26 height 10
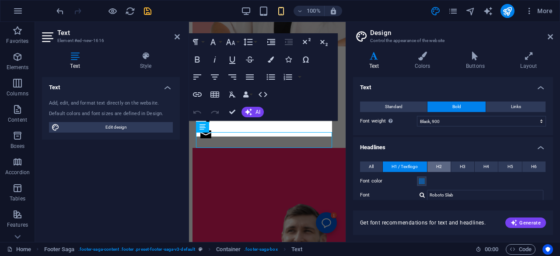
click at [434, 165] on button "H2" at bounding box center [438, 166] width 23 height 10
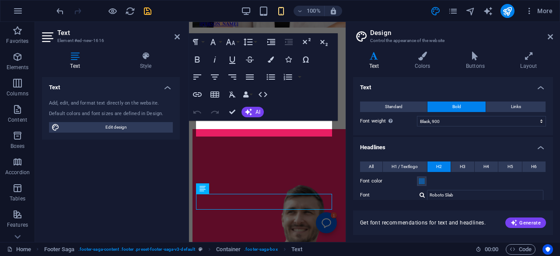
scroll to position [4152, 0]
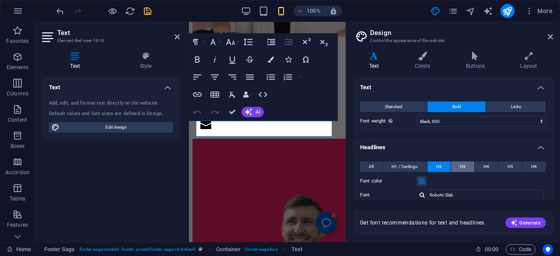
click at [457, 168] on button "H3" at bounding box center [462, 166] width 23 height 10
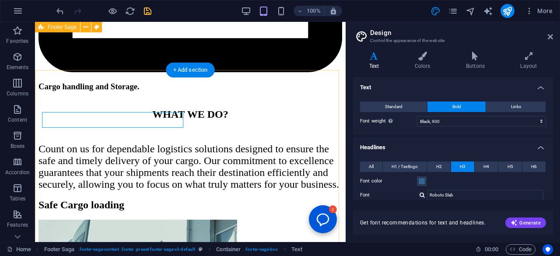
type input "20"
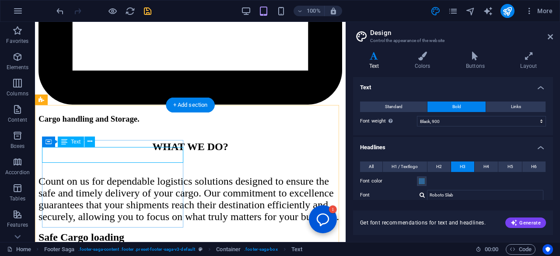
scroll to position [2846, 0]
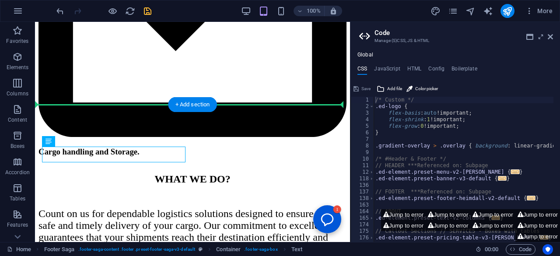
scroll to position [2848, 0]
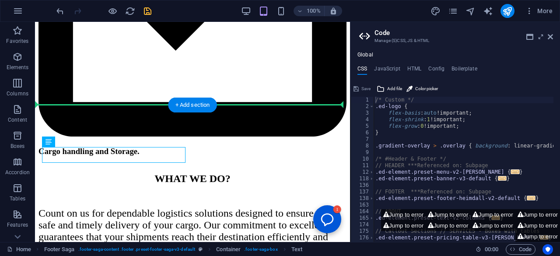
drag, startPoint x: 66, startPoint y: 152, endPoint x: 65, endPoint y: 135, distance: 17.1
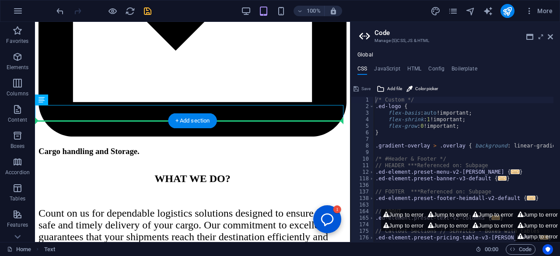
drag, startPoint x: 60, startPoint y: 112, endPoint x: 68, endPoint y: 143, distance: 32.6
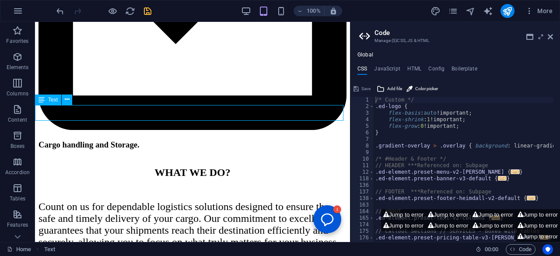
scroll to position [2824, 0]
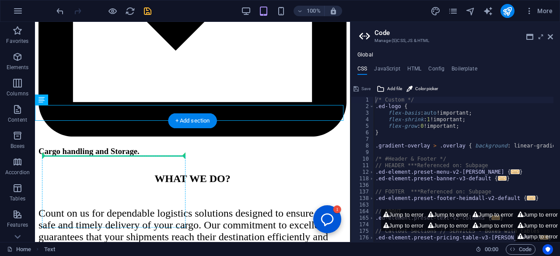
drag, startPoint x: 64, startPoint y: 115, endPoint x: 68, endPoint y: 158, distance: 43.4
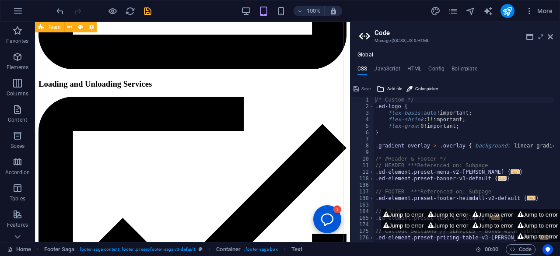
scroll to position [2238, 0]
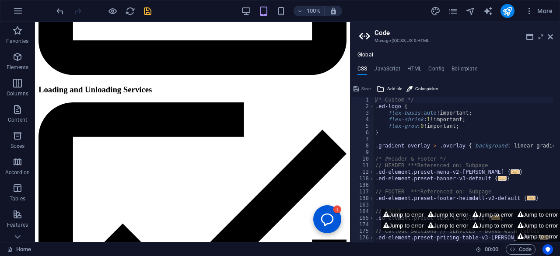
click at [152, 12] on div "100% More" at bounding box center [305, 11] width 501 height 14
click at [149, 10] on icon "save" at bounding box center [148, 11] width 10 height 10
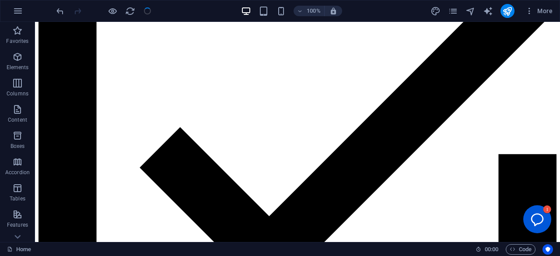
scroll to position [1837, 0]
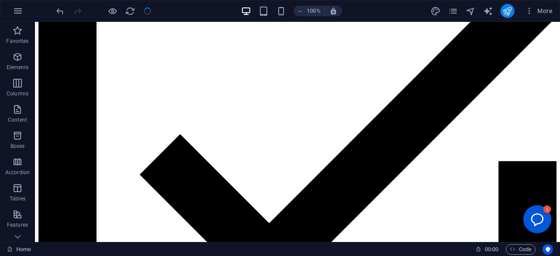
click at [513, 10] on button "publish" at bounding box center [507, 11] width 14 height 14
checkbox input "false"
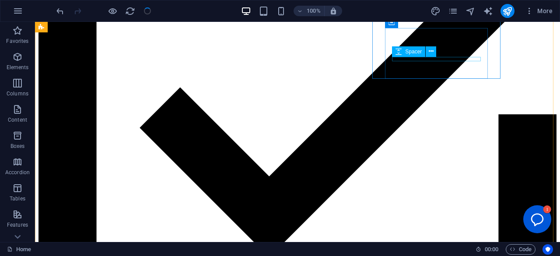
scroll to position [1982, 0]
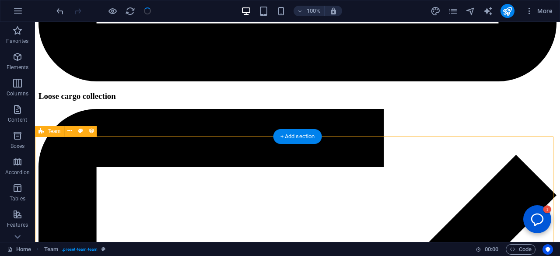
scroll to position [1658, 0]
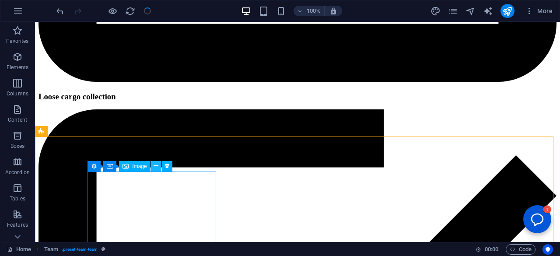
click at [155, 166] on icon at bounding box center [156, 165] width 5 height 9
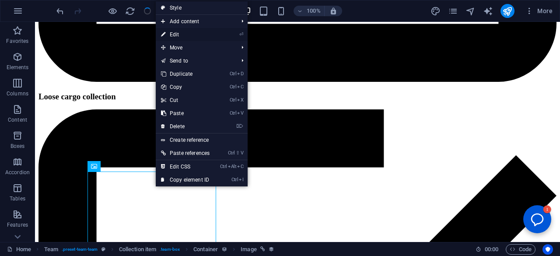
click at [184, 35] on link "⏎ Edit" at bounding box center [185, 34] width 59 height 13
select select "px"
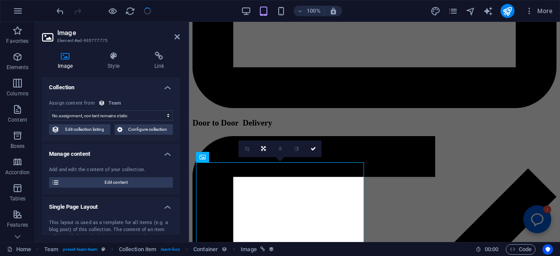
scroll to position [1685, 0]
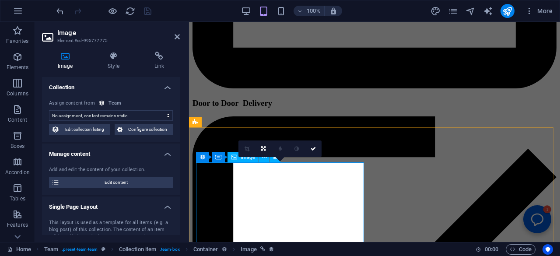
select select "image"
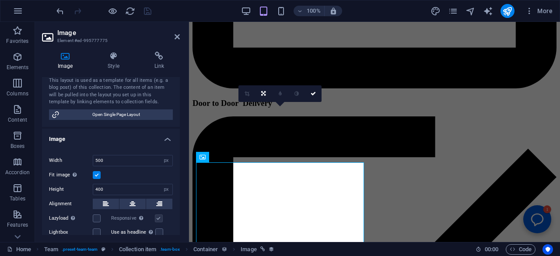
scroll to position [307, 0]
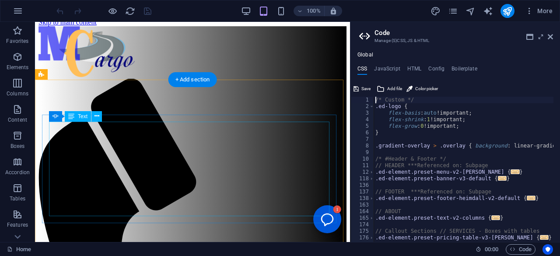
type textarea "/* Custom */"
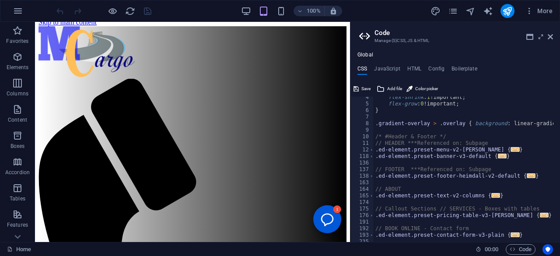
scroll to position [22, 0]
click at [460, 67] on h4 "Boilerplate" at bounding box center [464, 71] width 26 height 10
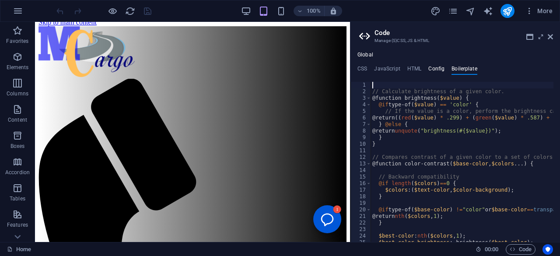
click at [436, 68] on h4 "Config" at bounding box center [436, 71] width 16 height 10
type textarea "$color-background: #2162a2;"
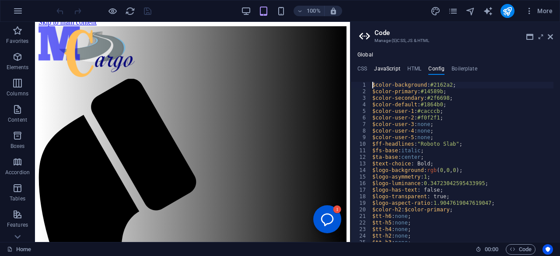
click at [385, 67] on h4 "JavaScript" at bounding box center [387, 71] width 26 height 10
type textarea "/* JS for preset "Menu V2" */"
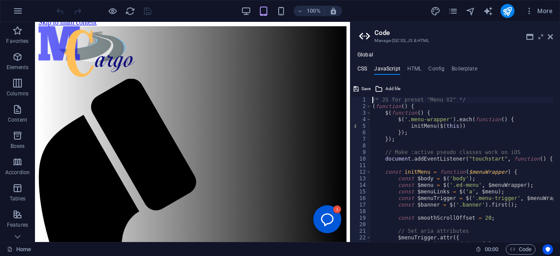
click at [359, 66] on h4 "CSS" at bounding box center [362, 71] width 10 height 10
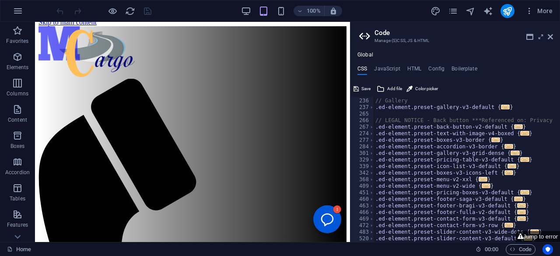
scroll to position [169, 0]
click at [496, 129] on div "// Gallery .ed-element.preset-gallery-v3-default { ... } // LEGAL NOTICE - Back…" at bounding box center [553, 167] width 360 height 152
type textarea ".ed-element.preset-back-button-v2-default {"
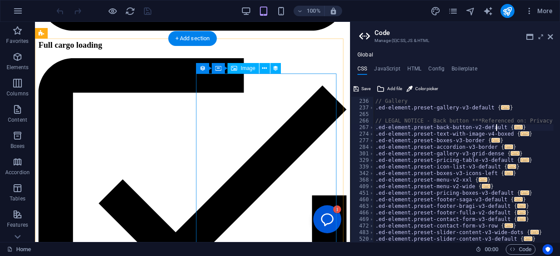
scroll to position [1916, 0]
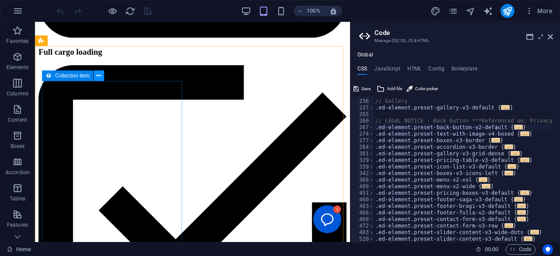
click at [96, 77] on icon at bounding box center [98, 75] width 5 height 9
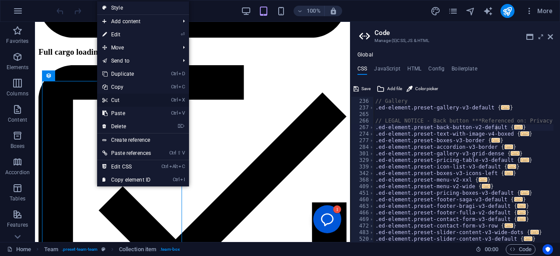
click at [117, 102] on link "Ctrl X Cut" at bounding box center [126, 100] width 59 height 13
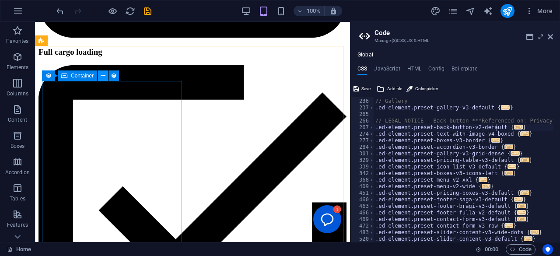
click at [102, 77] on icon at bounding box center [103, 75] width 5 height 9
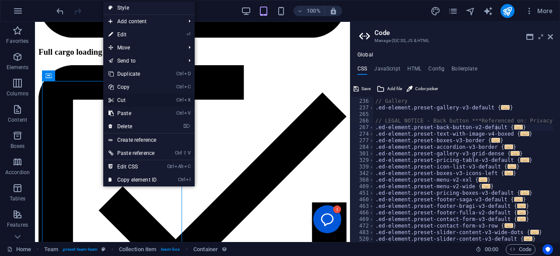
click at [121, 101] on link "Ctrl X Cut" at bounding box center [132, 100] width 59 height 13
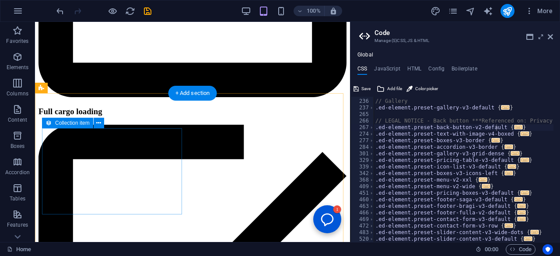
scroll to position [1855, 0]
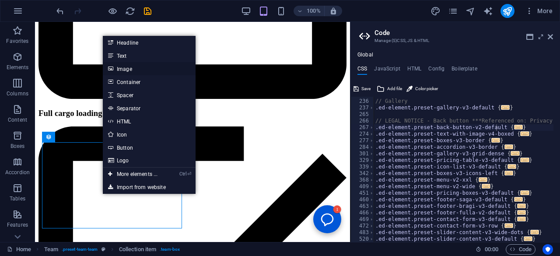
click at [122, 69] on link "Image" at bounding box center [149, 68] width 93 height 13
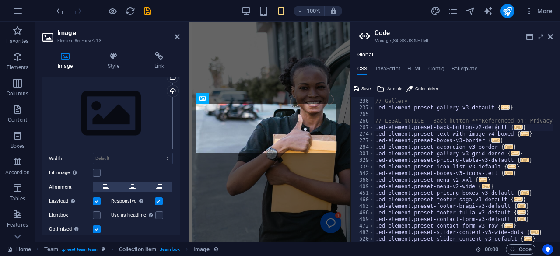
scroll to position [217, 0]
click at [110, 110] on div "Drag files here, click to choose files or select files from Files or our free s…" at bounding box center [111, 113] width 124 height 72
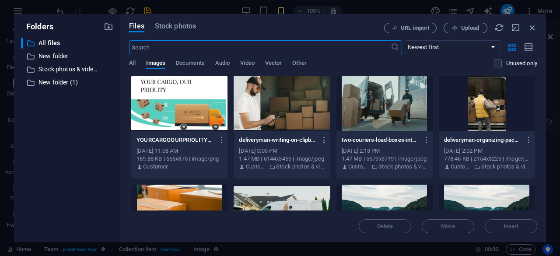
scroll to position [0, 0]
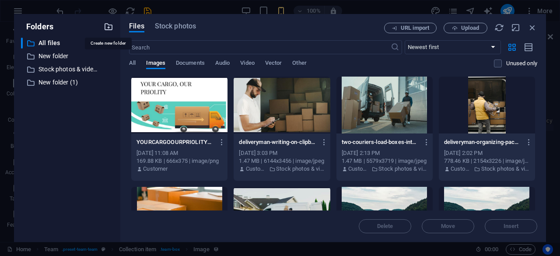
click at [108, 28] on icon "button" at bounding box center [109, 27] width 10 height 10
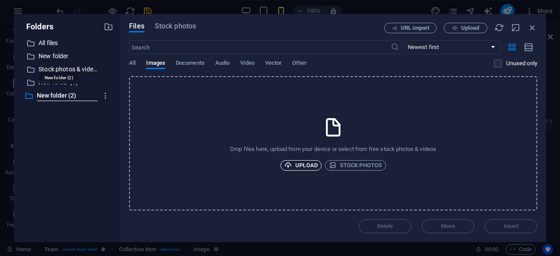
click at [309, 164] on span "Upload" at bounding box center [300, 165] width 33 height 10
click at [172, 22] on div "Files Stock photos URL import Upload ​ Newest first Oldest first Name (A-Z) Nam…" at bounding box center [333, 128] width 426 height 228
click at [534, 25] on icon "button" at bounding box center [532, 28] width 10 height 10
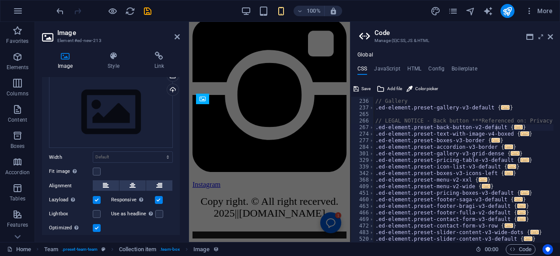
scroll to position [2496, 0]
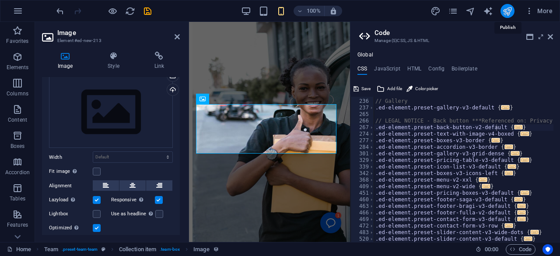
click at [506, 14] on icon "publish" at bounding box center [507, 11] width 10 height 10
checkbox input "false"
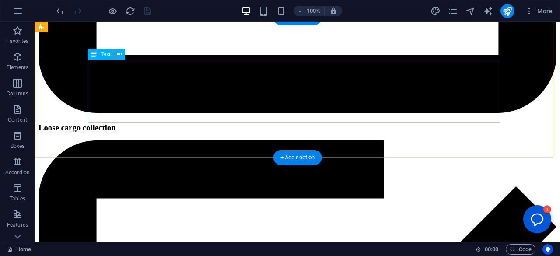
scroll to position [1599, 0]
